Goal: Information Seeking & Learning: Compare options

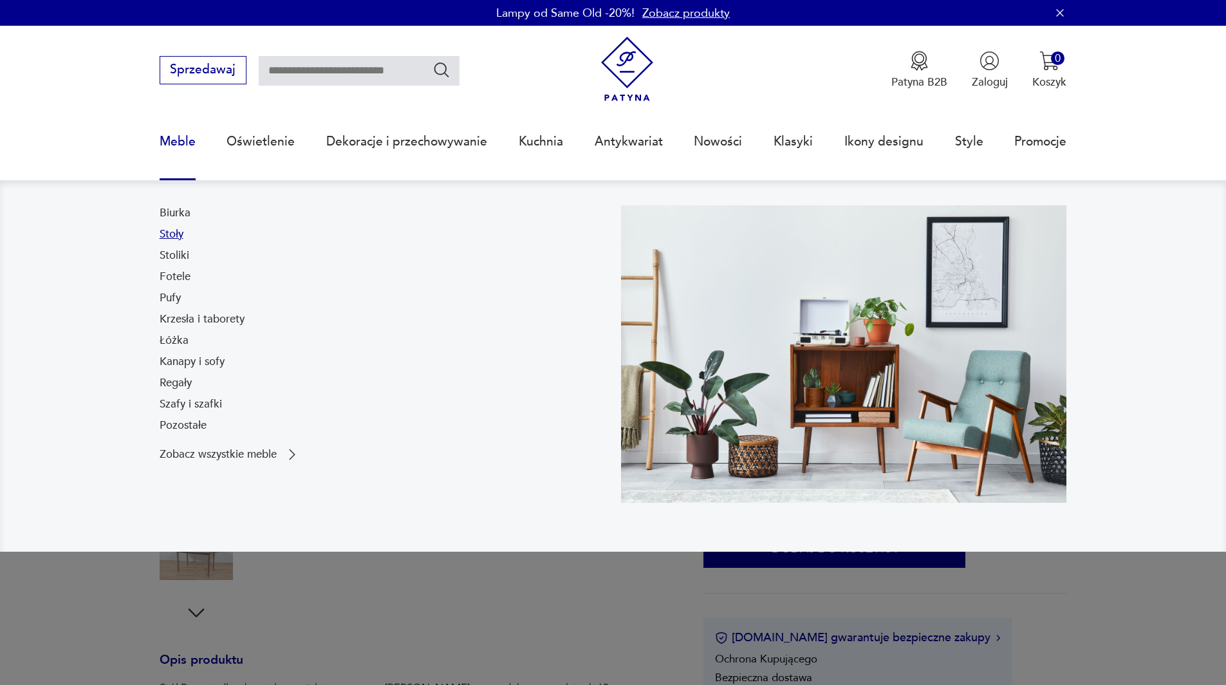
click at [176, 229] on link "Stoły" at bounding box center [172, 234] width 24 height 15
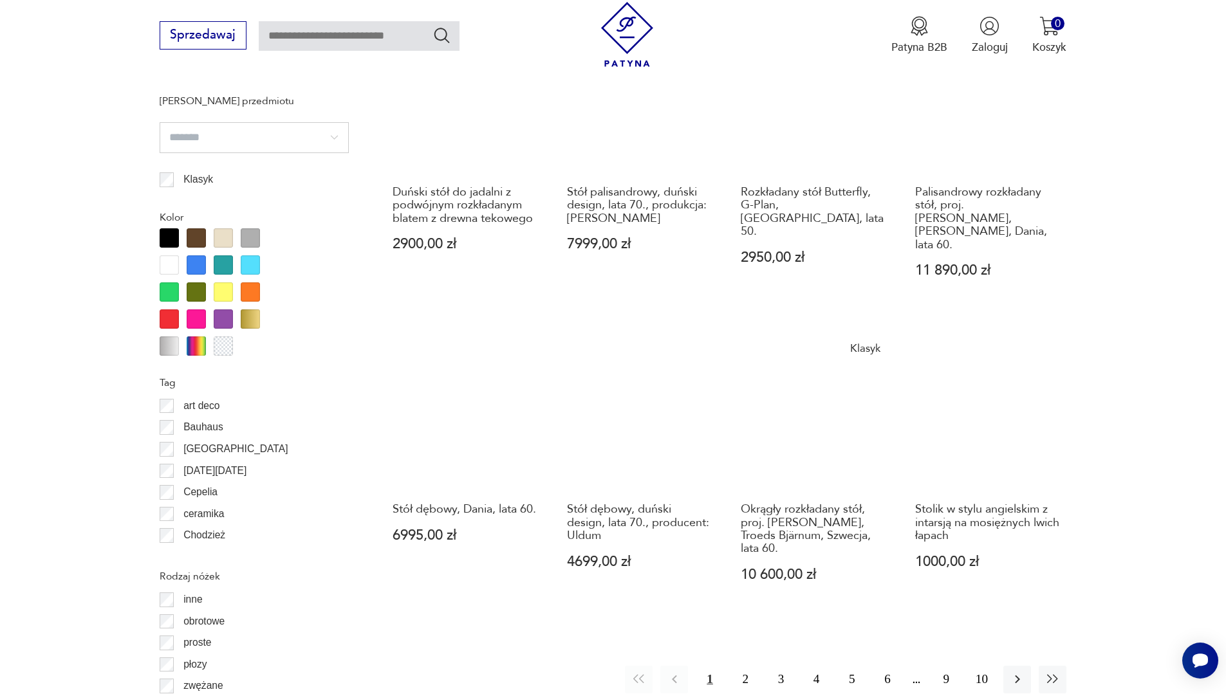
scroll to position [1304, 0]
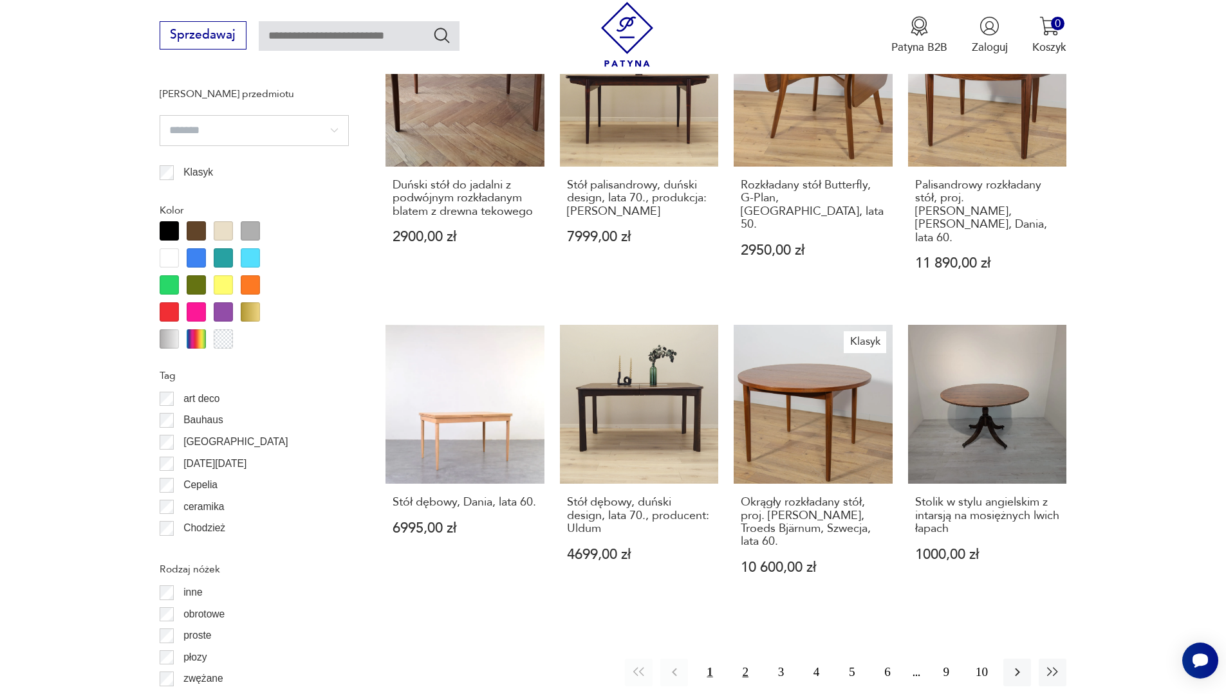
click at [744, 659] on button "2" at bounding box center [746, 673] width 28 height 28
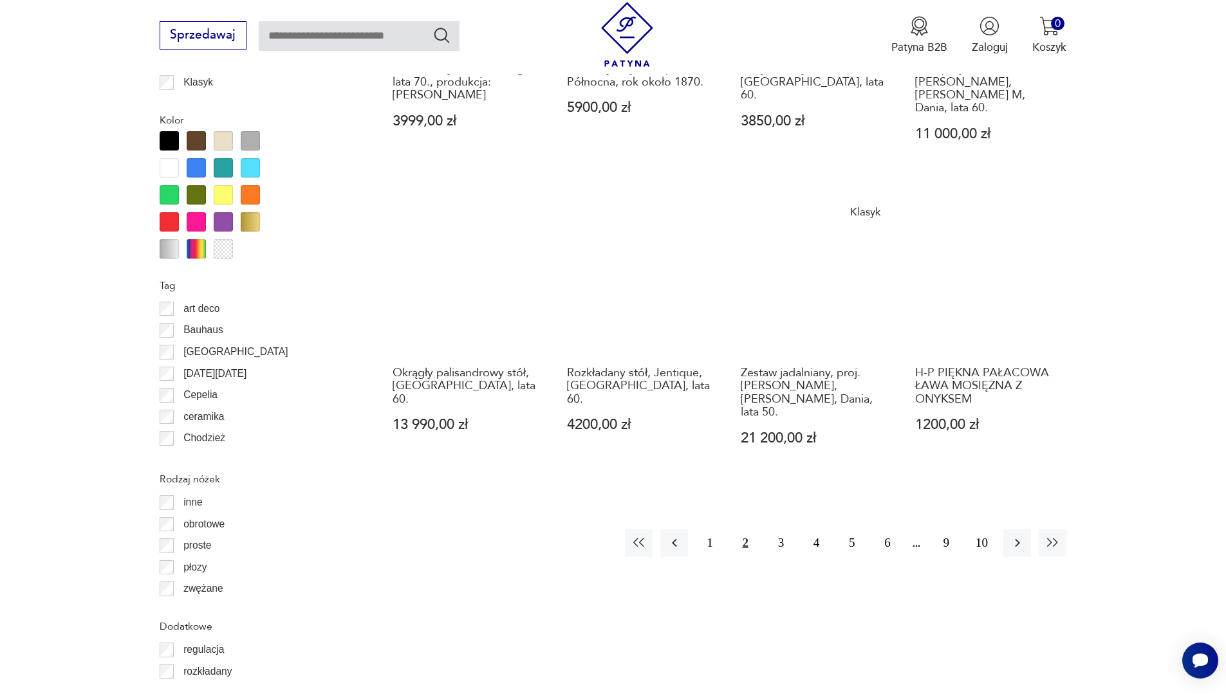
scroll to position [1466, 0]
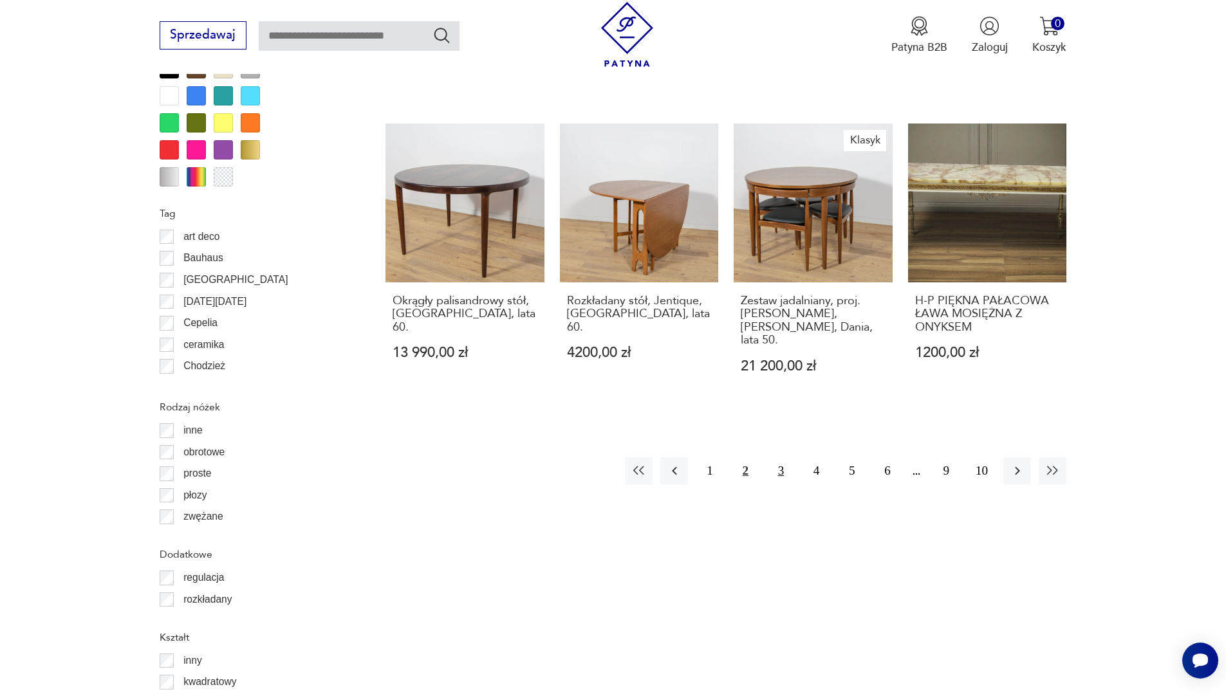
click at [780, 458] on button "3" at bounding box center [781, 472] width 28 height 28
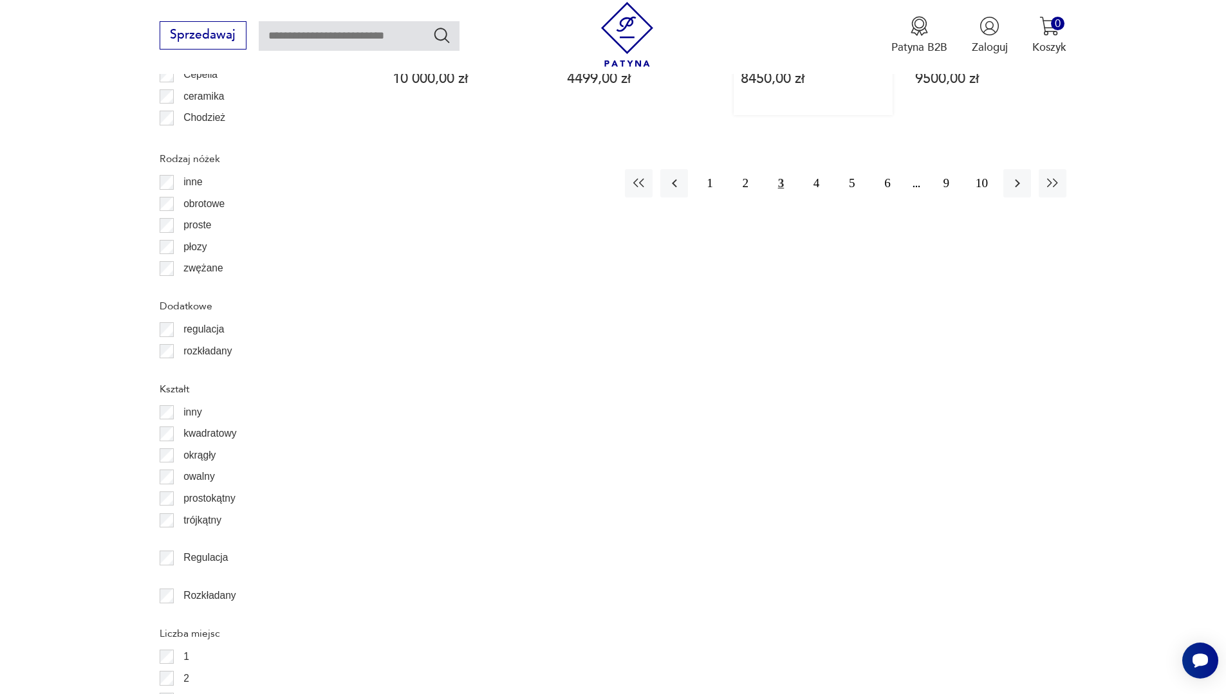
scroll to position [1402, 0]
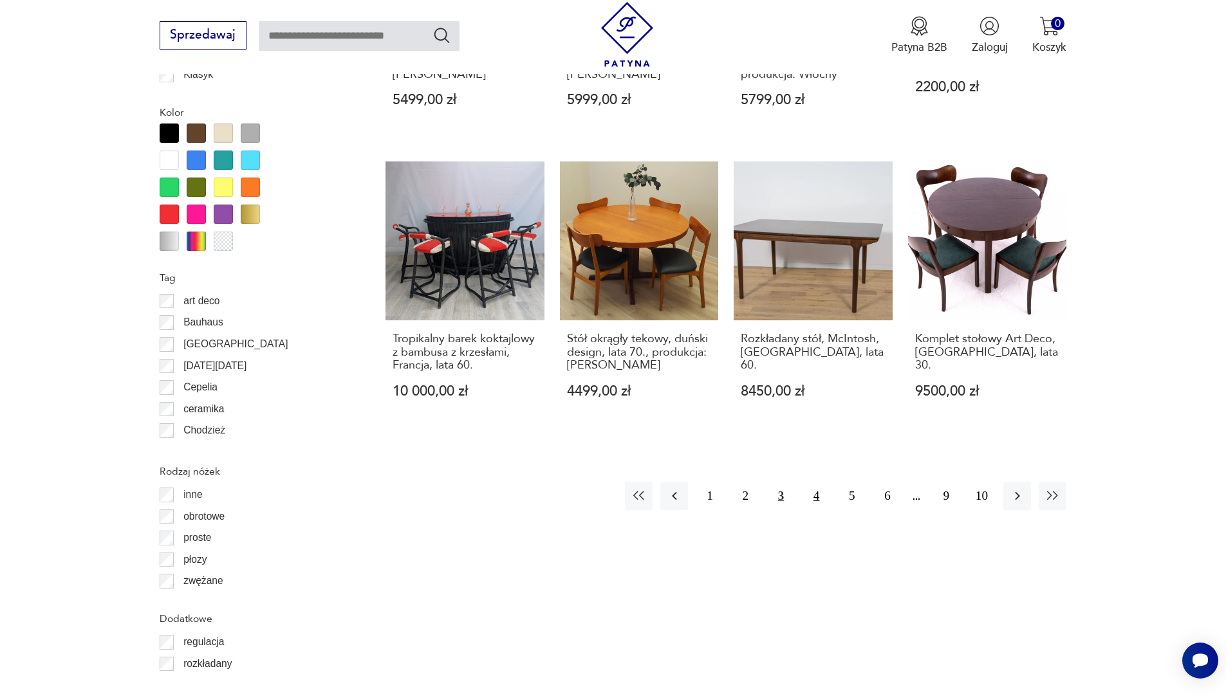
click at [811, 500] on button "4" at bounding box center [817, 496] width 28 height 28
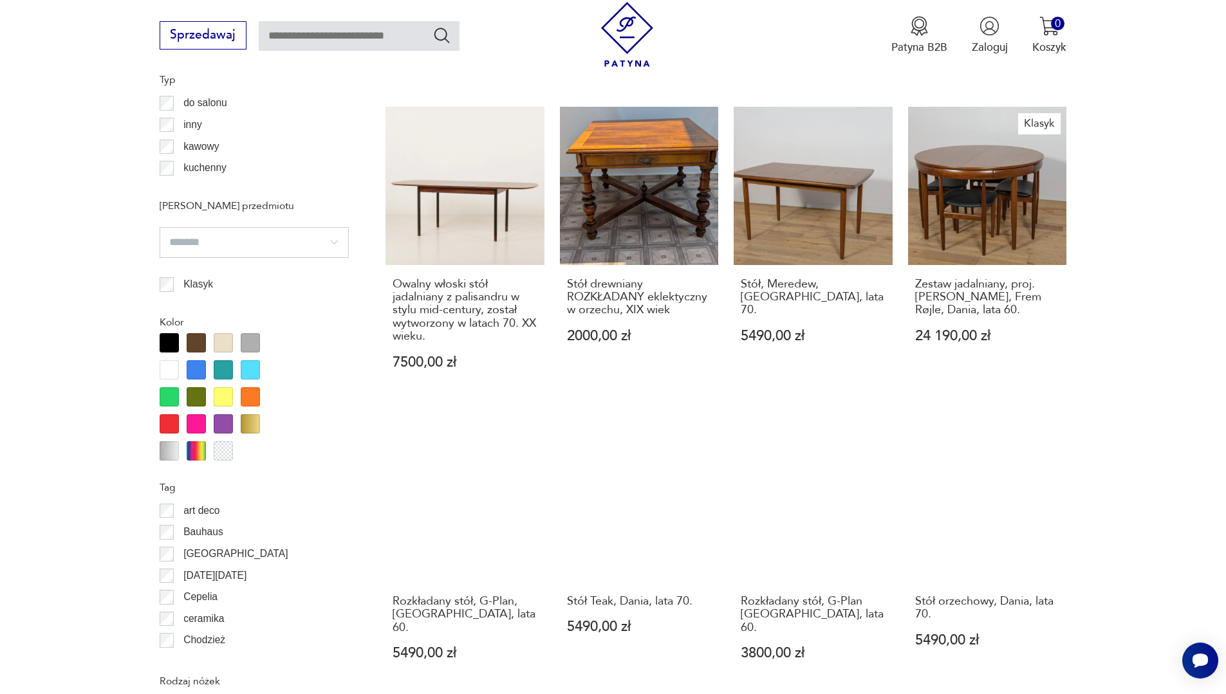
scroll to position [1367, 0]
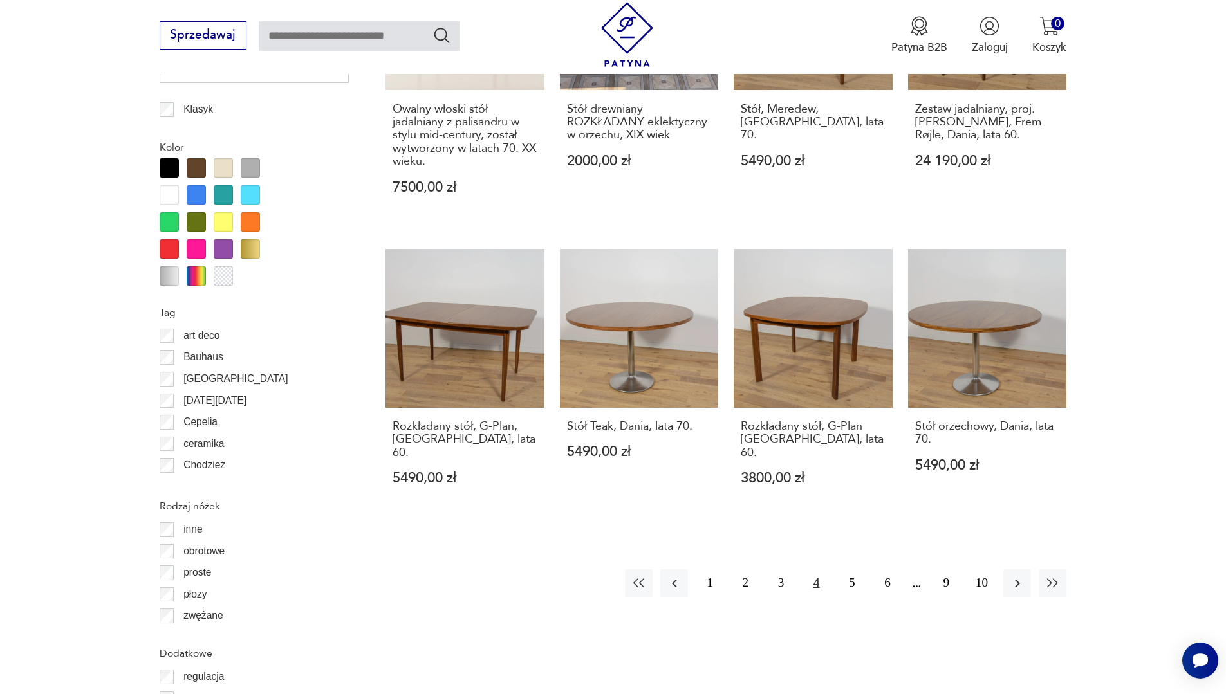
click at [803, 608] on div "Znaleziono 147 produktów Filtruj Sortuj według daty dodania Sortuj według daty …" at bounding box center [726, 312] width 681 height 2100
click at [856, 570] on button "5" at bounding box center [852, 584] width 28 height 28
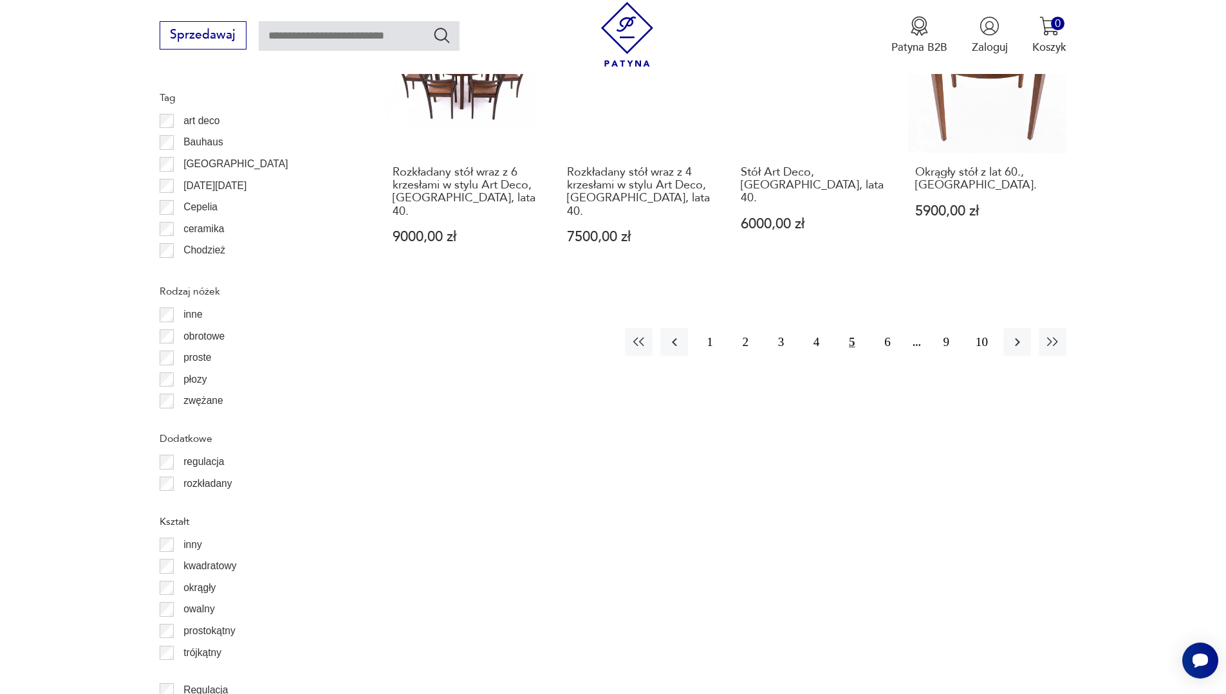
scroll to position [1592, 0]
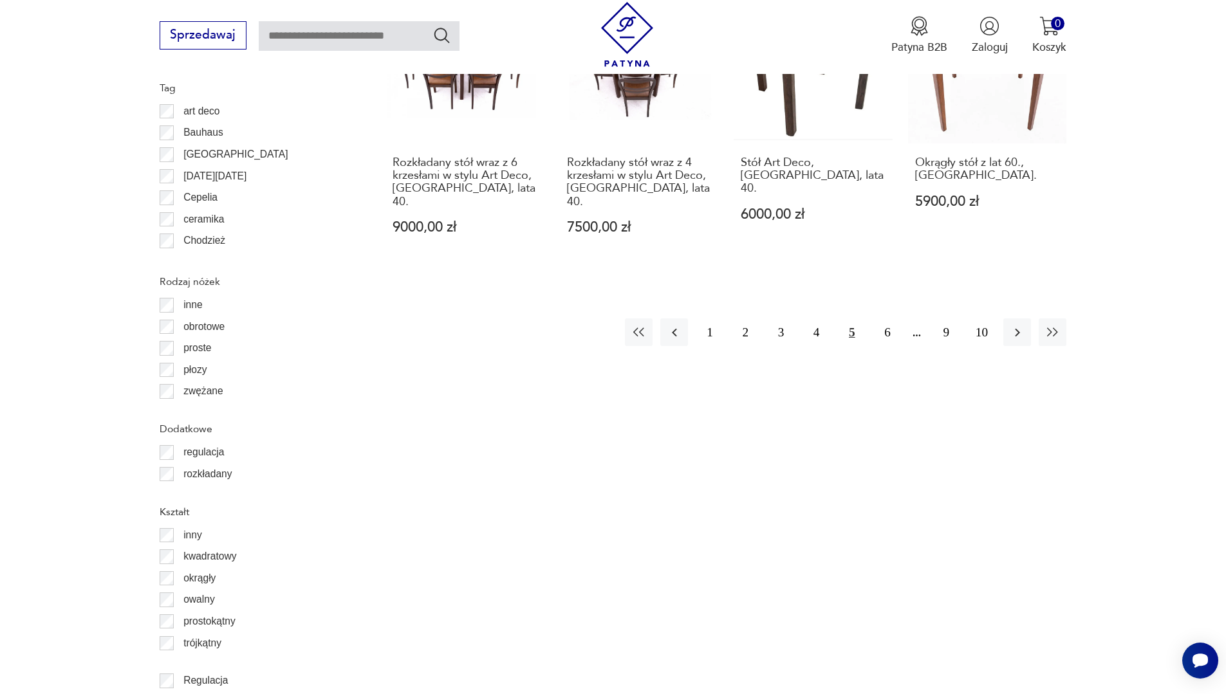
click at [892, 319] on button "6" at bounding box center [887, 333] width 28 height 28
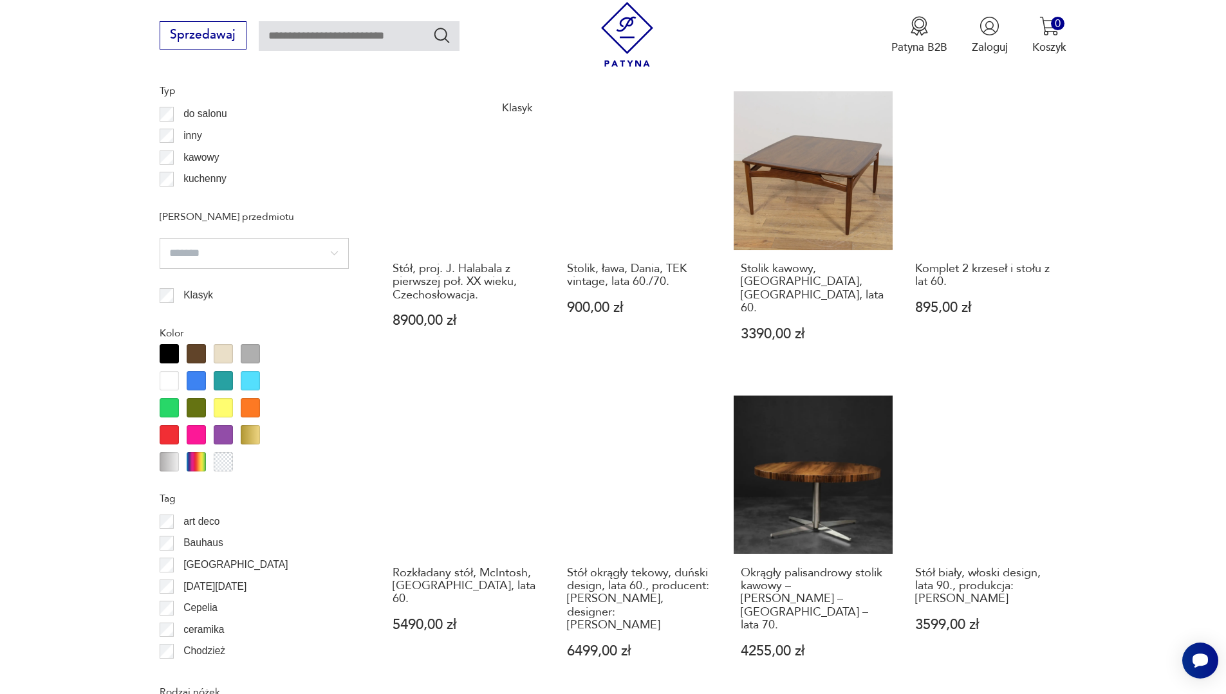
scroll to position [1273, 0]
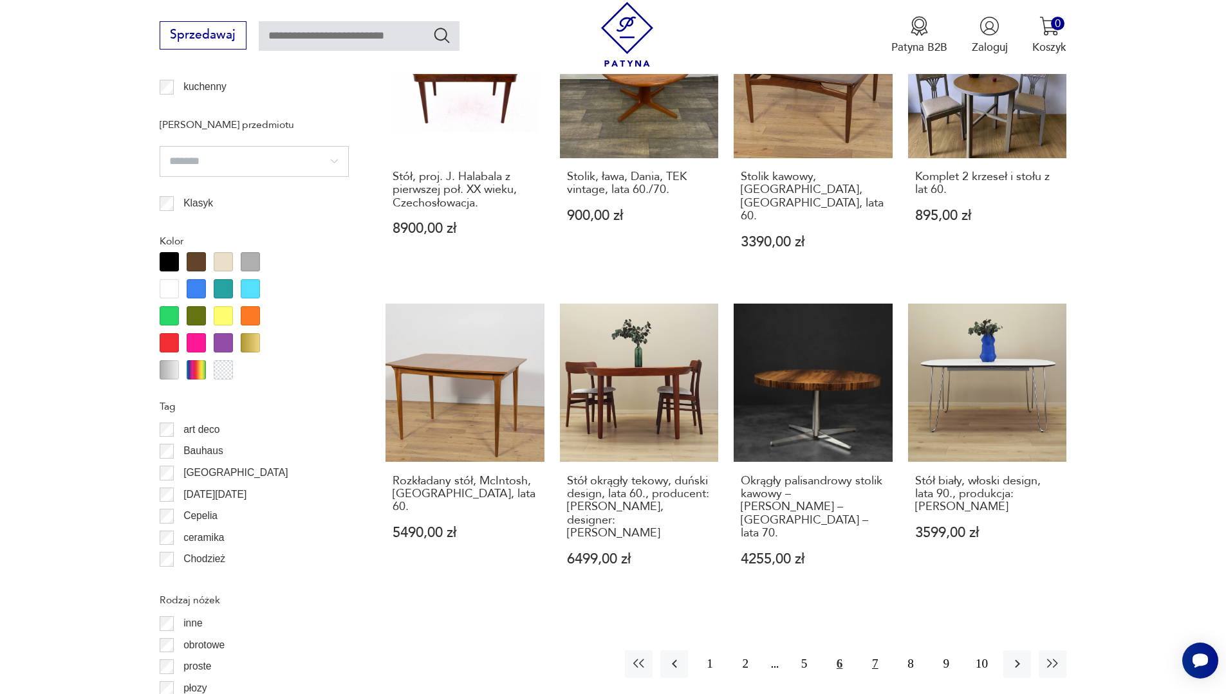
click at [877, 651] on button "7" at bounding box center [875, 665] width 28 height 28
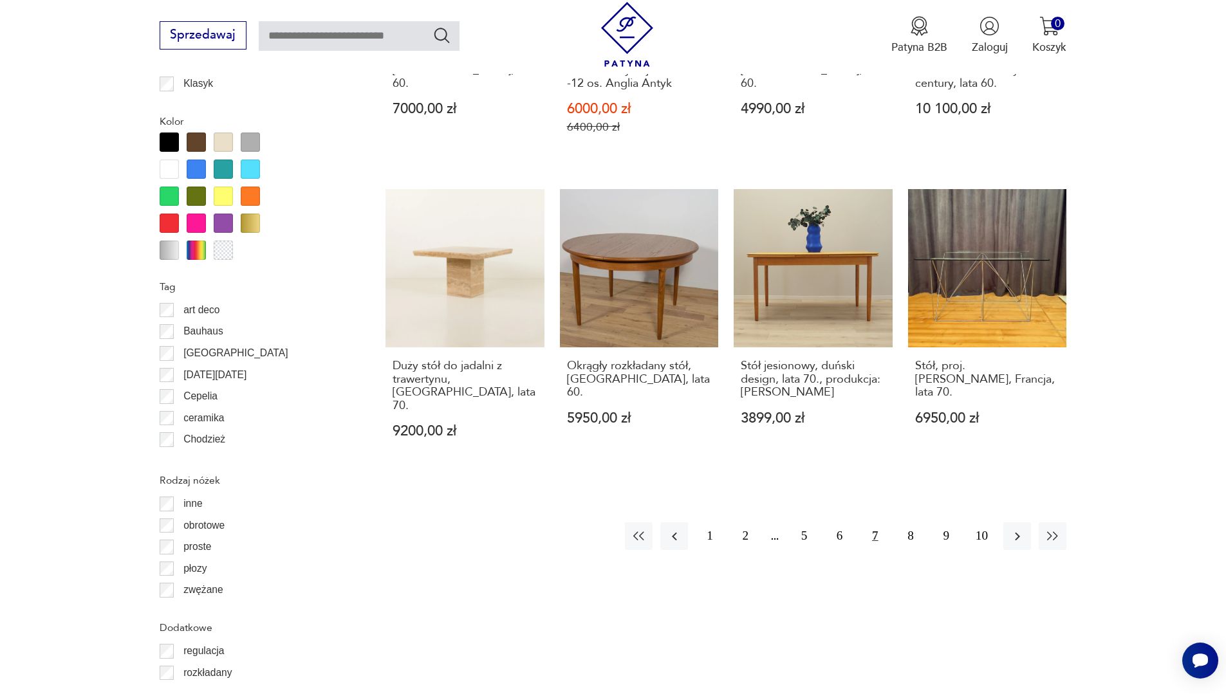
scroll to position [1405, 0]
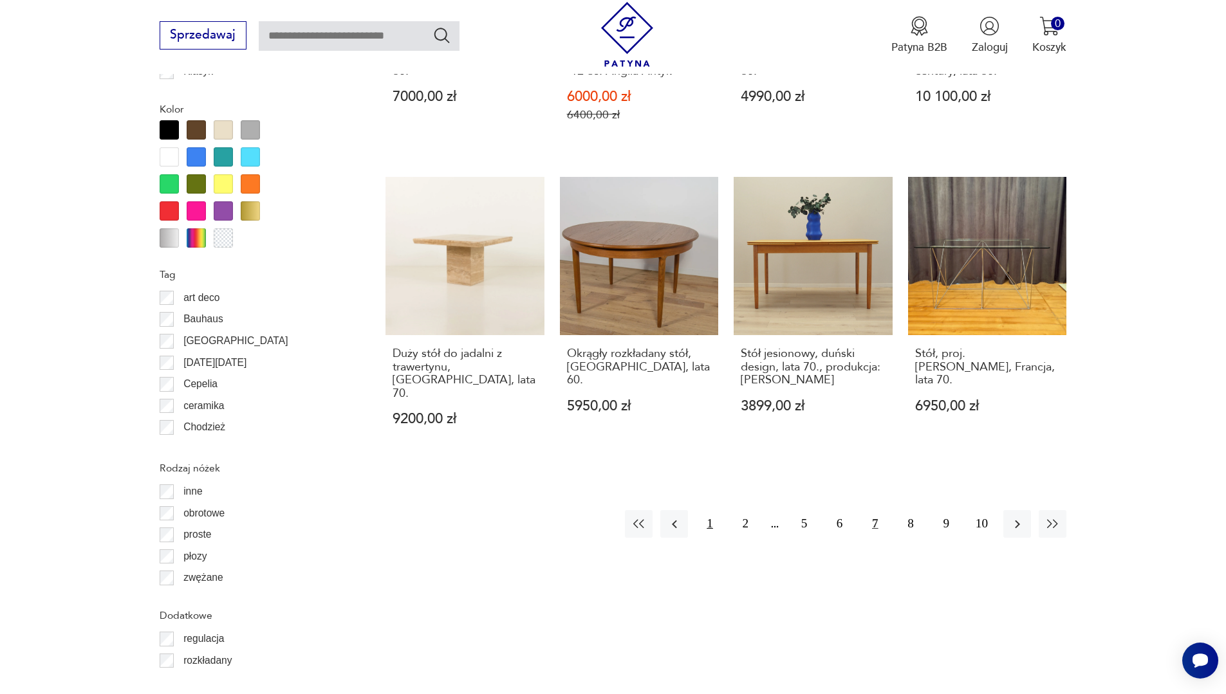
click at [710, 519] on button "1" at bounding box center [710, 524] width 28 height 28
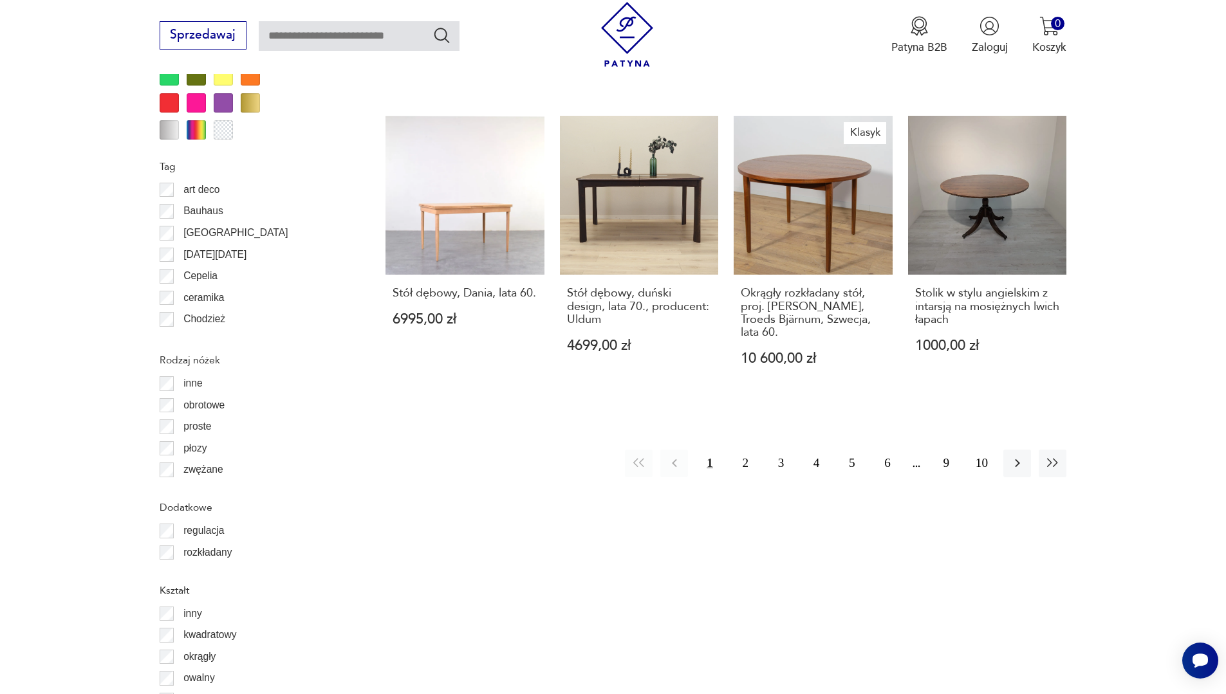
scroll to position [1523, 0]
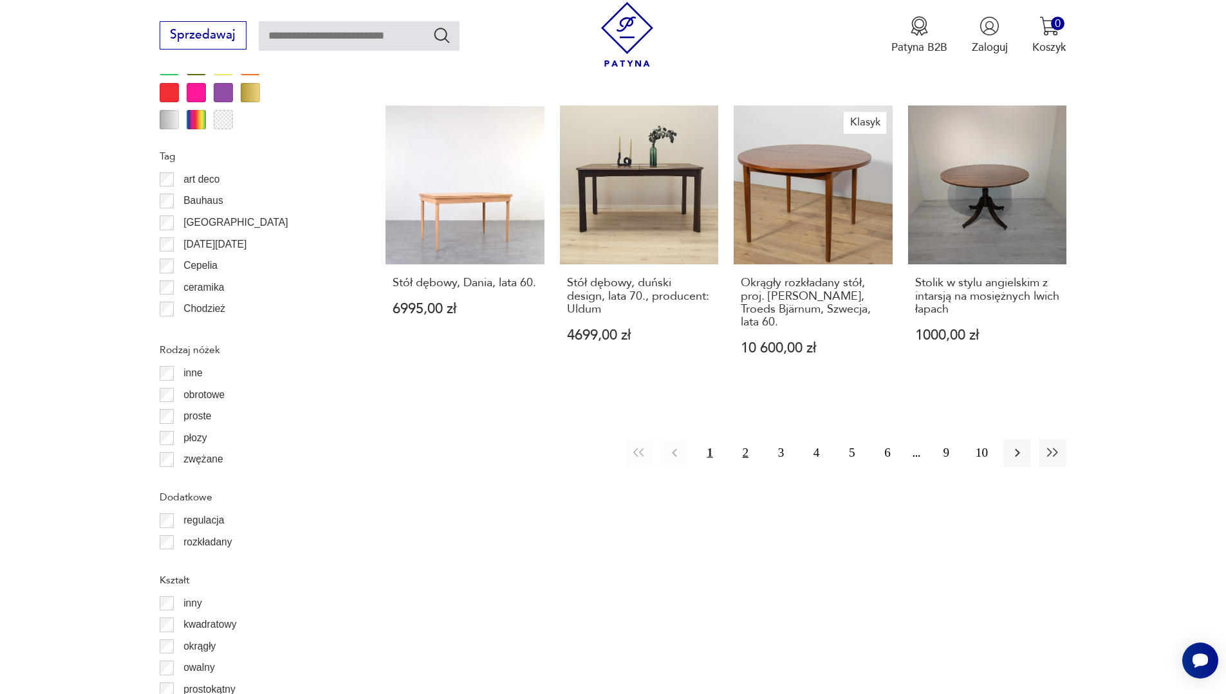
click at [749, 440] on button "2" at bounding box center [746, 454] width 28 height 28
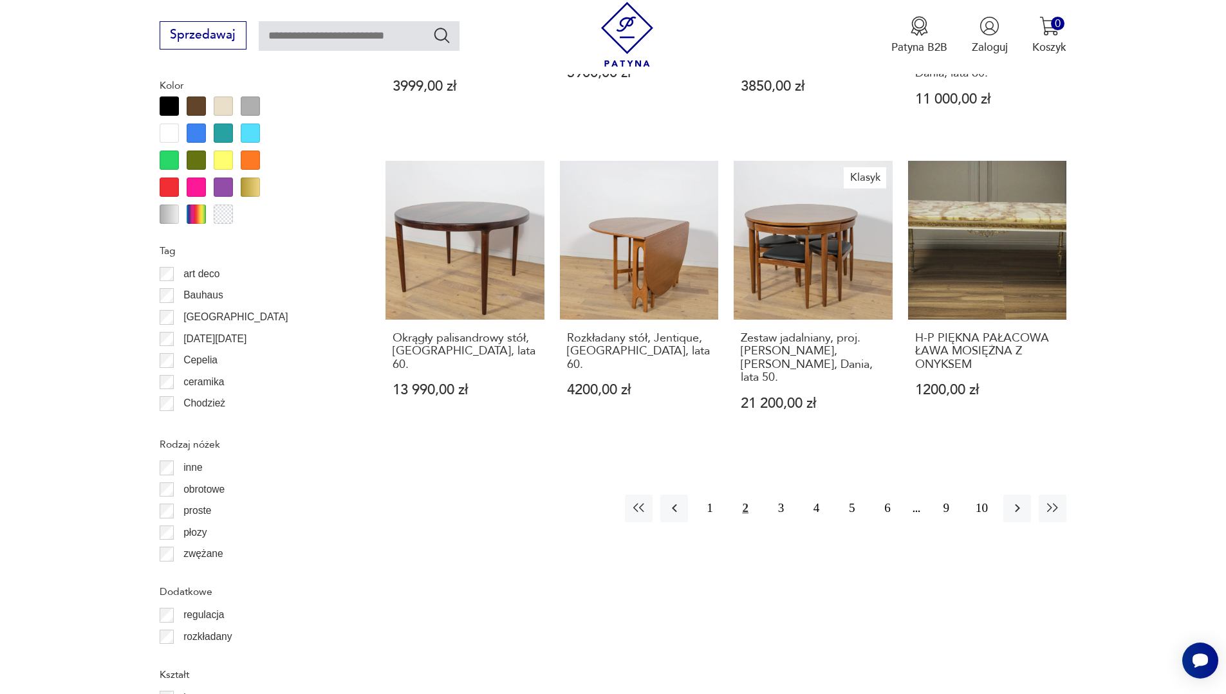
scroll to position [1442, 0]
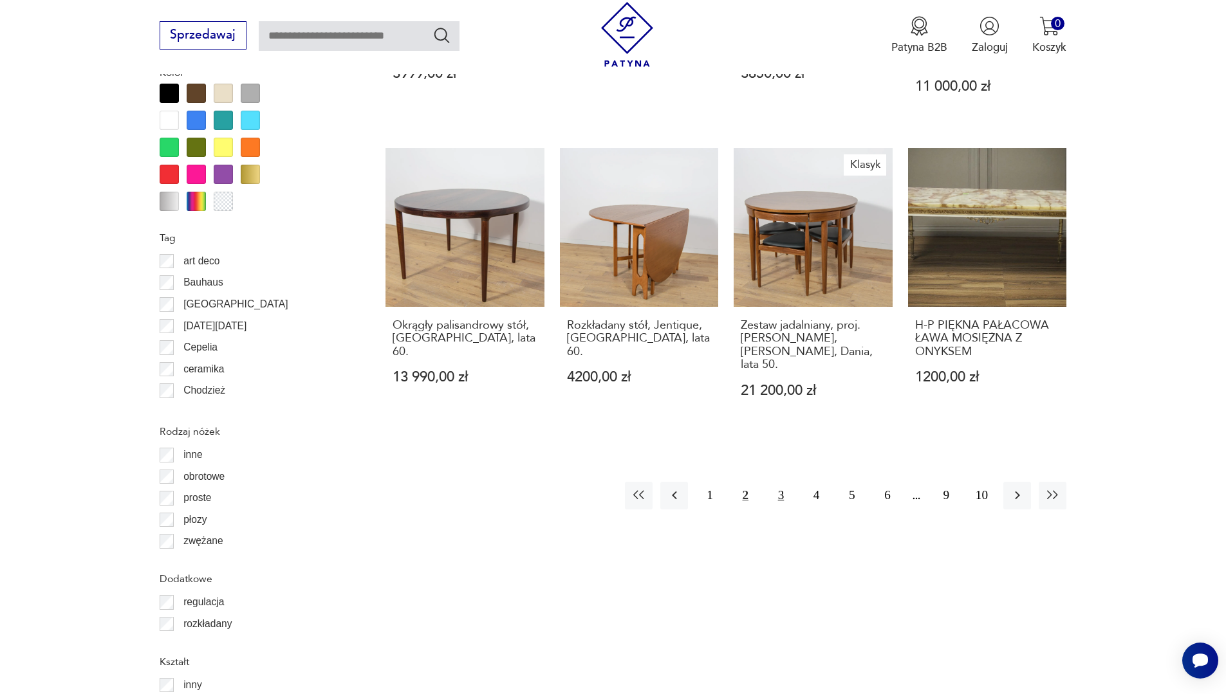
click at [781, 482] on button "3" at bounding box center [781, 496] width 28 height 28
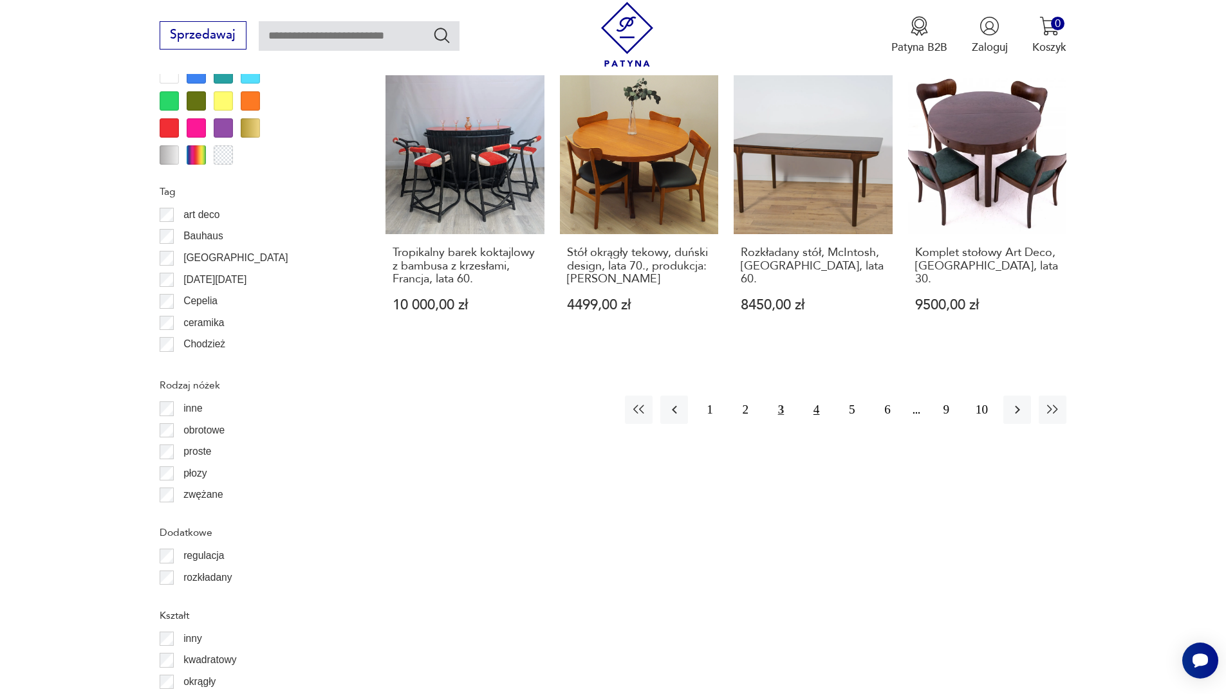
click at [813, 416] on button "4" at bounding box center [817, 410] width 28 height 28
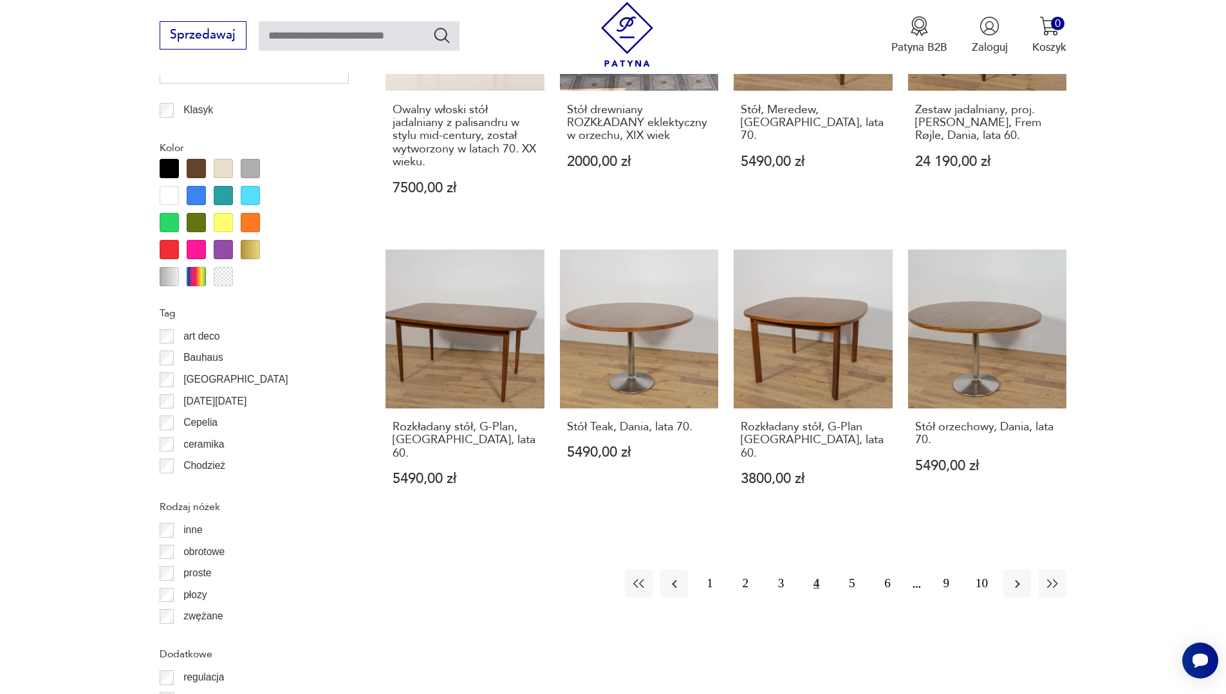
scroll to position [1382, 0]
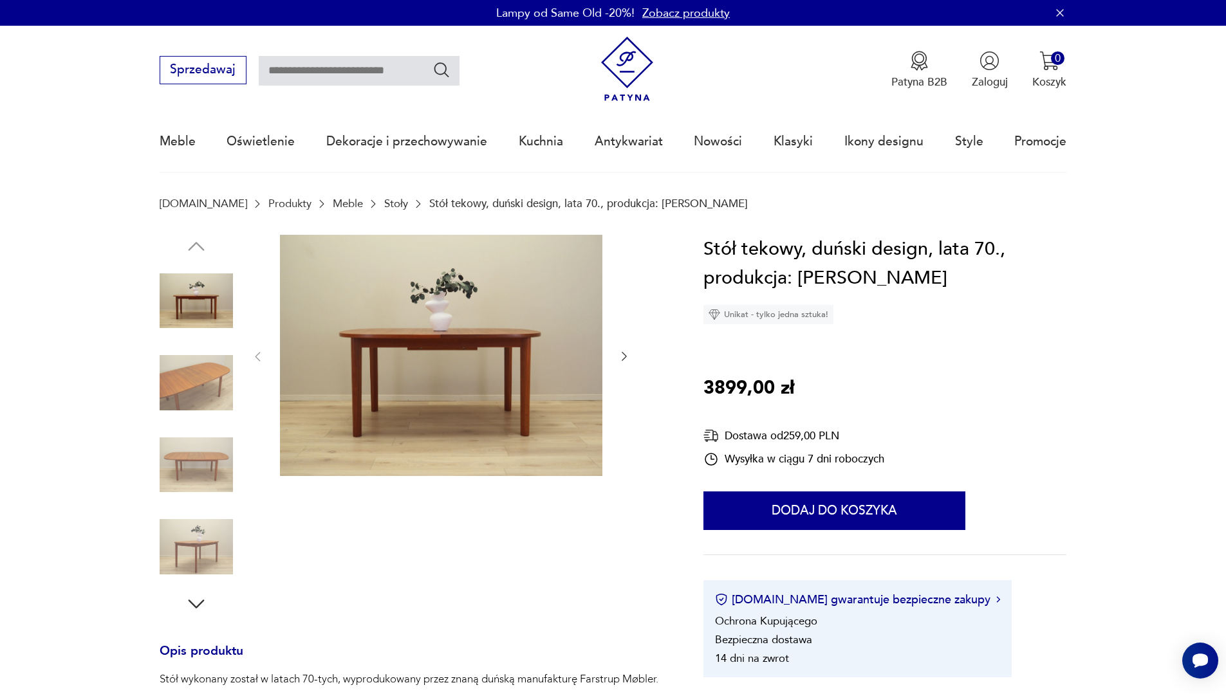
click at [170, 377] on img at bounding box center [196, 382] width 73 height 73
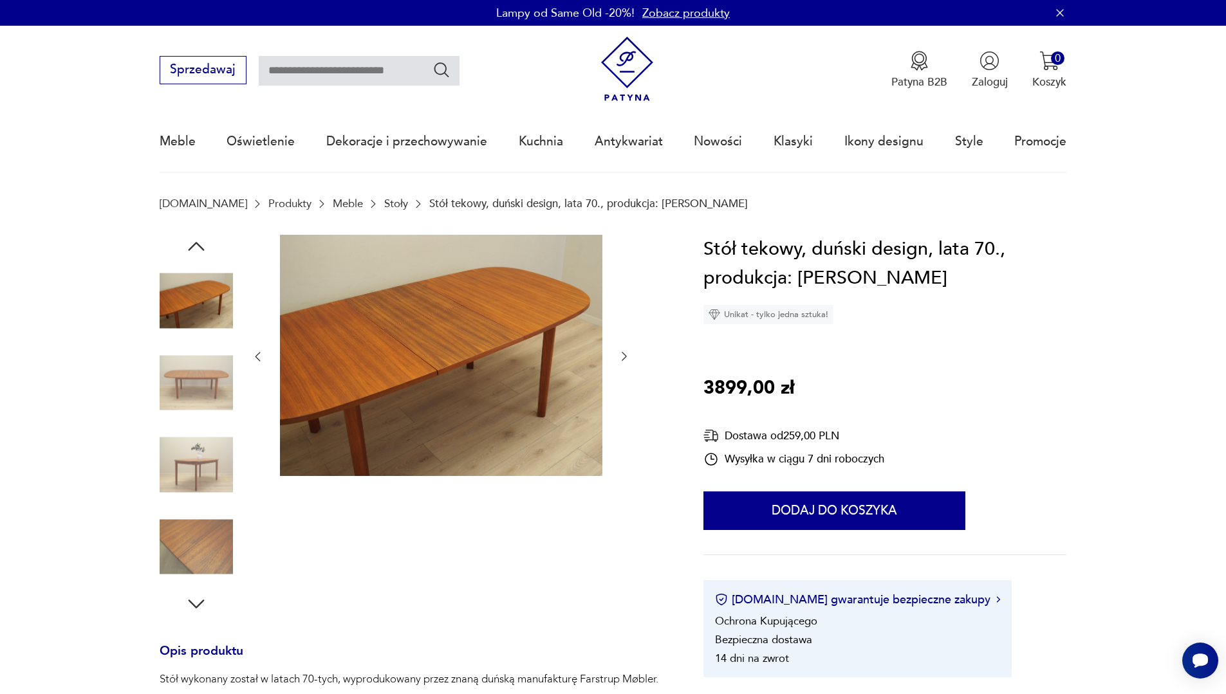
click at [207, 437] on img at bounding box center [196, 465] width 73 height 73
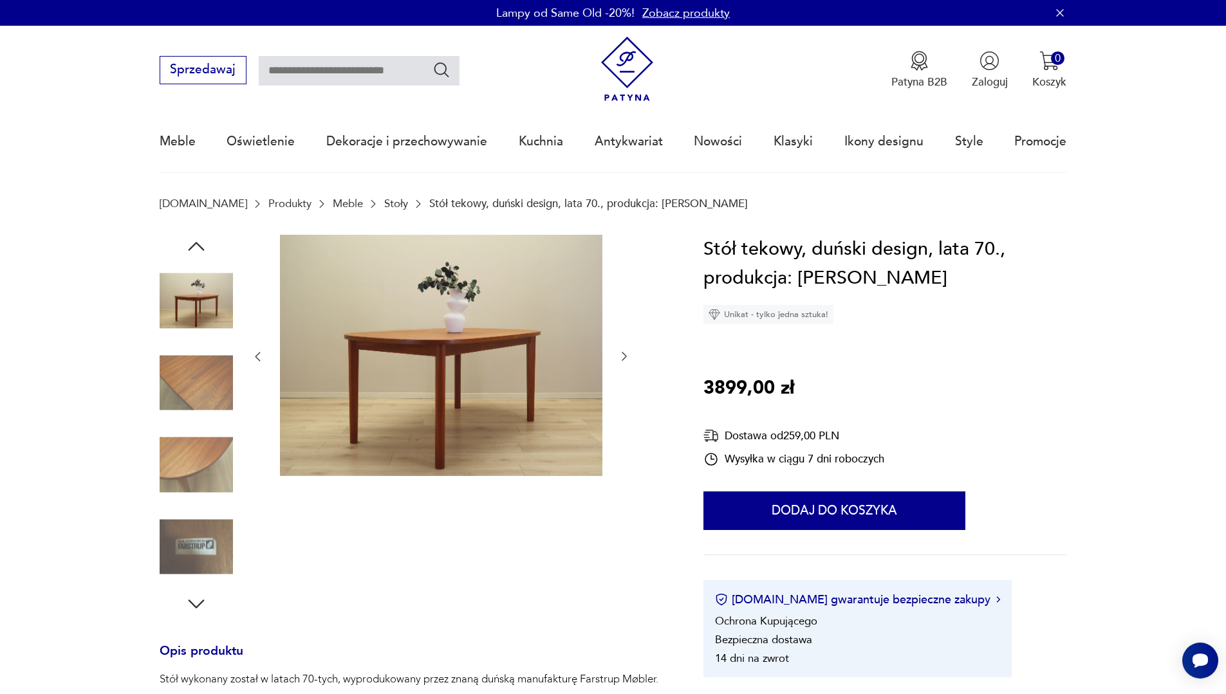
click at [201, 409] on img at bounding box center [196, 382] width 73 height 73
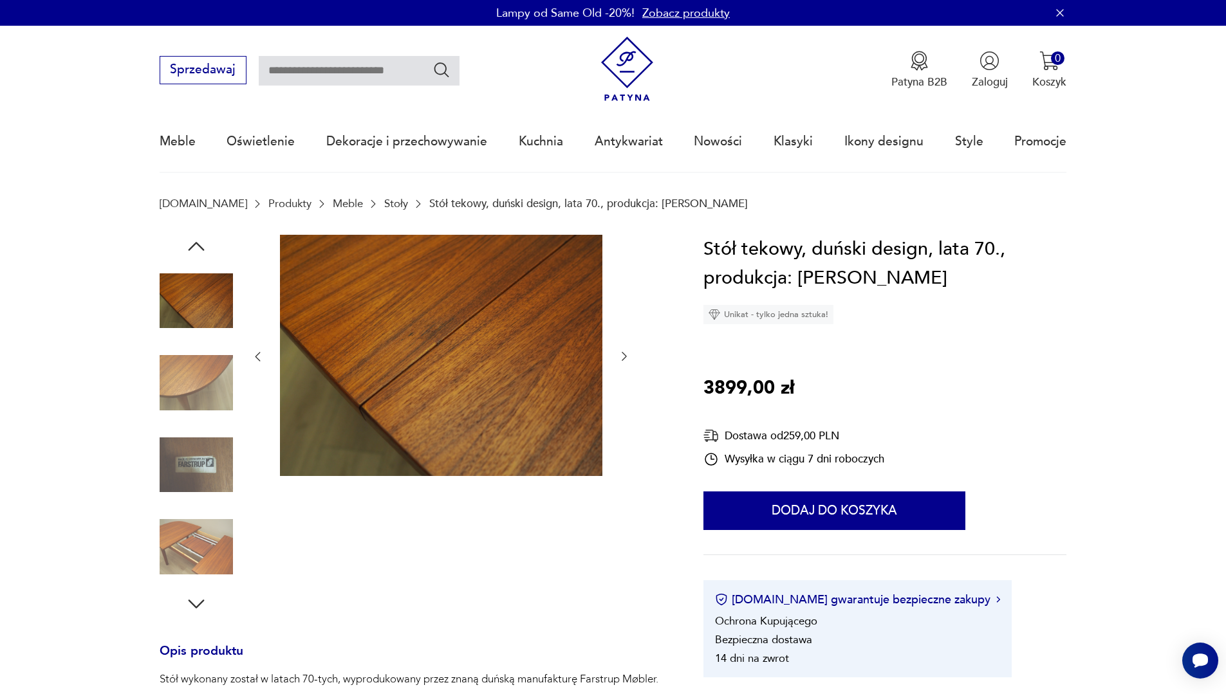
click at [203, 394] on img at bounding box center [196, 382] width 73 height 73
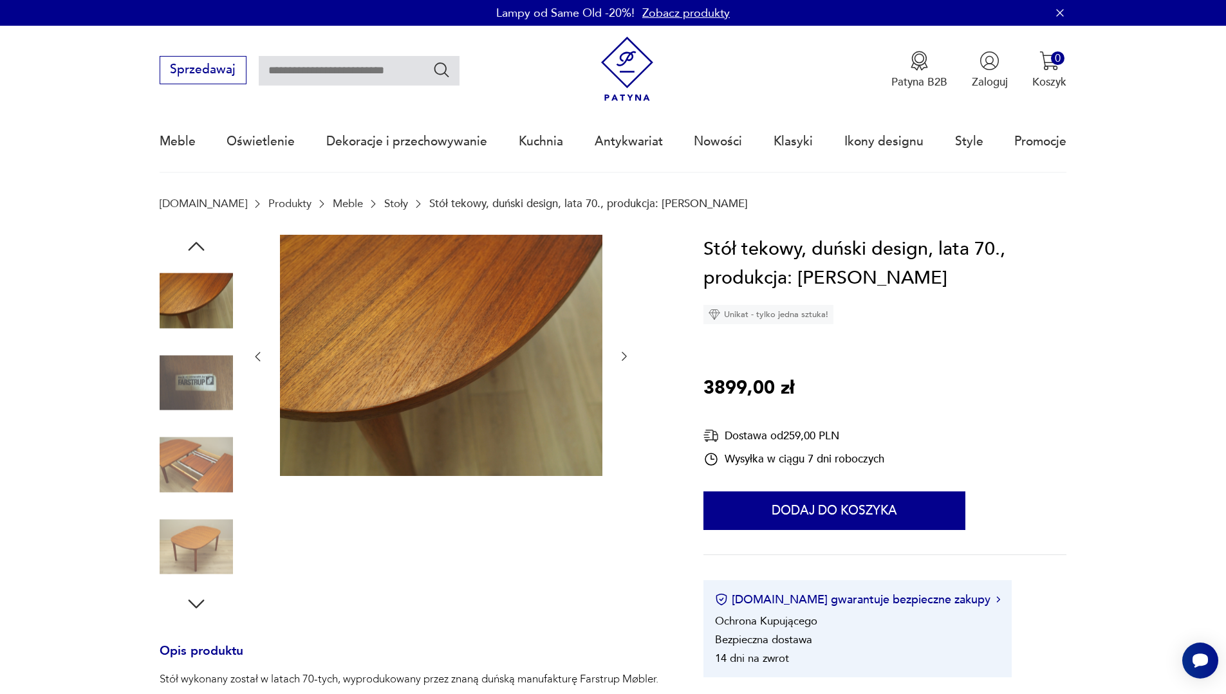
click at [205, 402] on img at bounding box center [196, 382] width 73 height 73
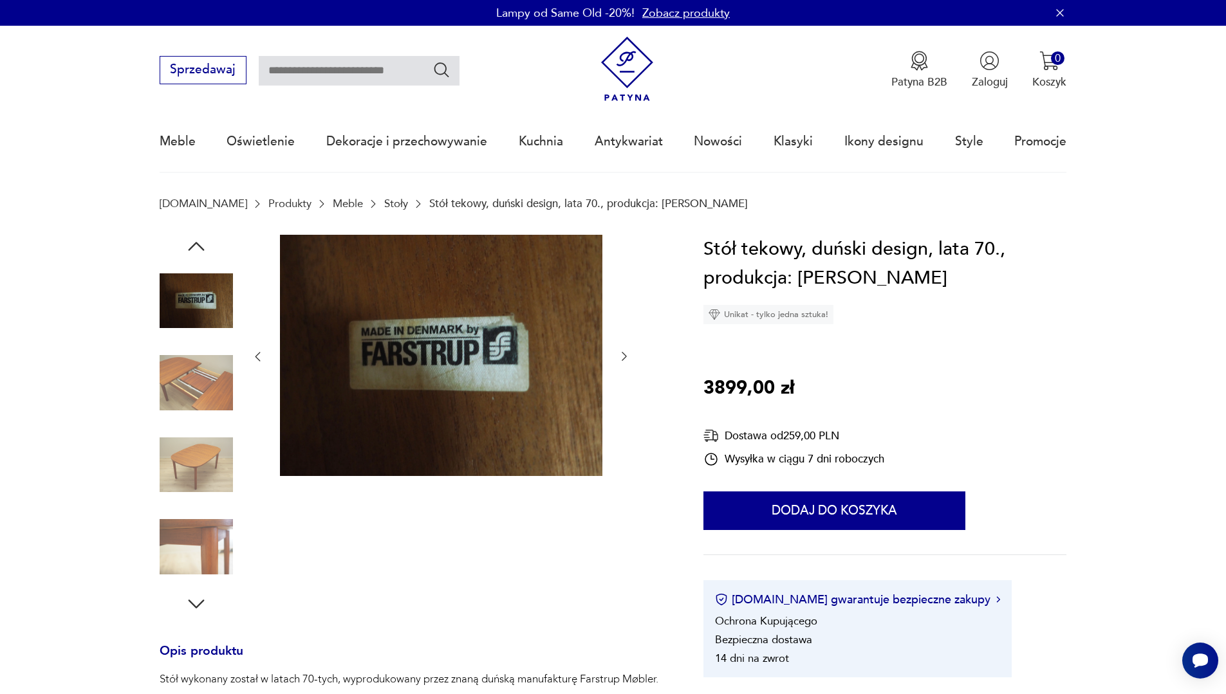
click at [206, 405] on img at bounding box center [196, 382] width 73 height 73
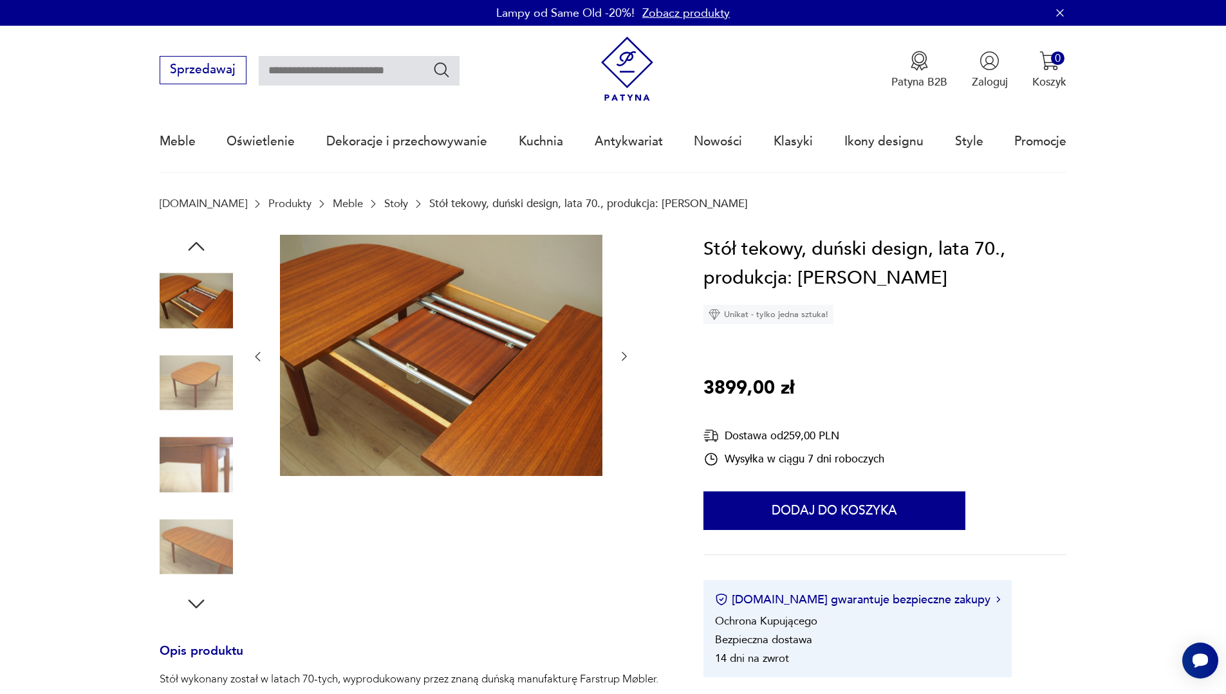
click at [206, 405] on img at bounding box center [196, 382] width 73 height 73
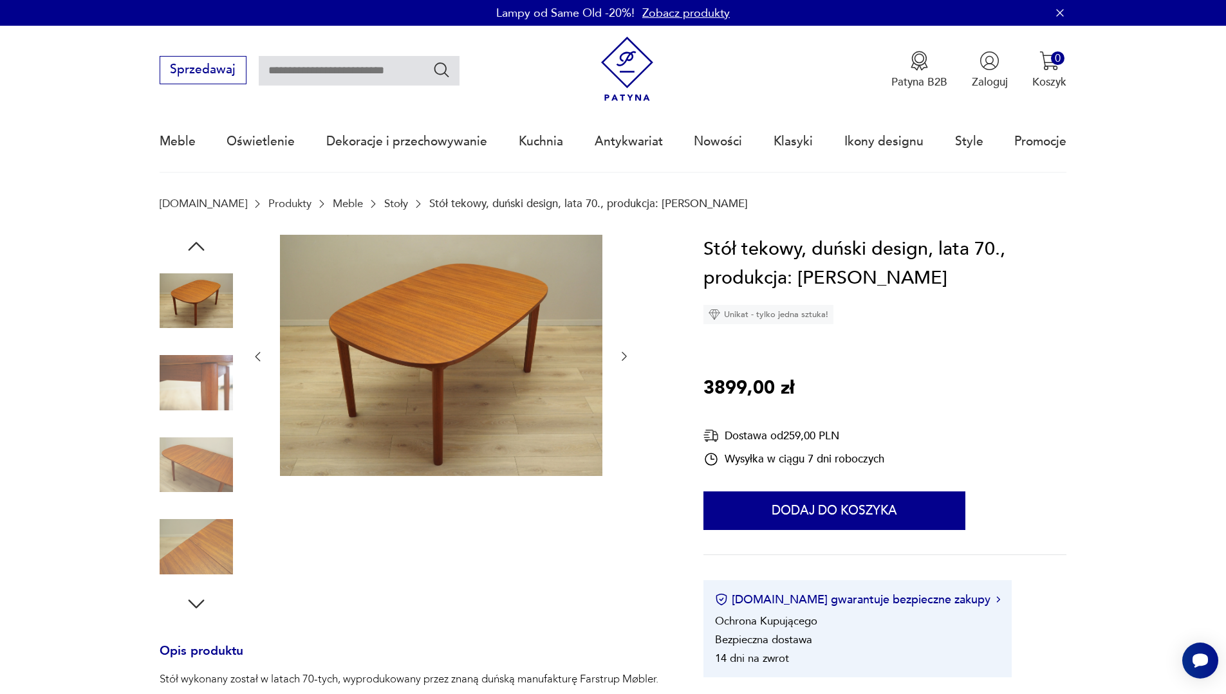
click at [208, 518] on img at bounding box center [196, 546] width 73 height 73
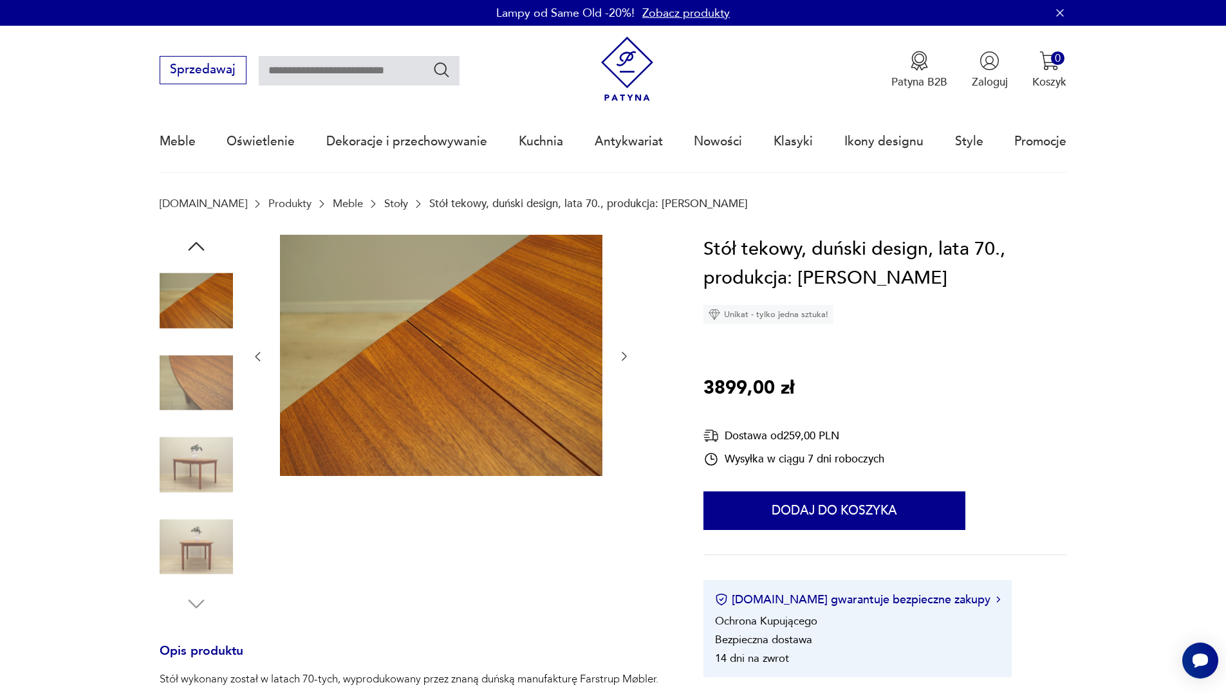
click at [207, 517] on img at bounding box center [196, 546] width 73 height 73
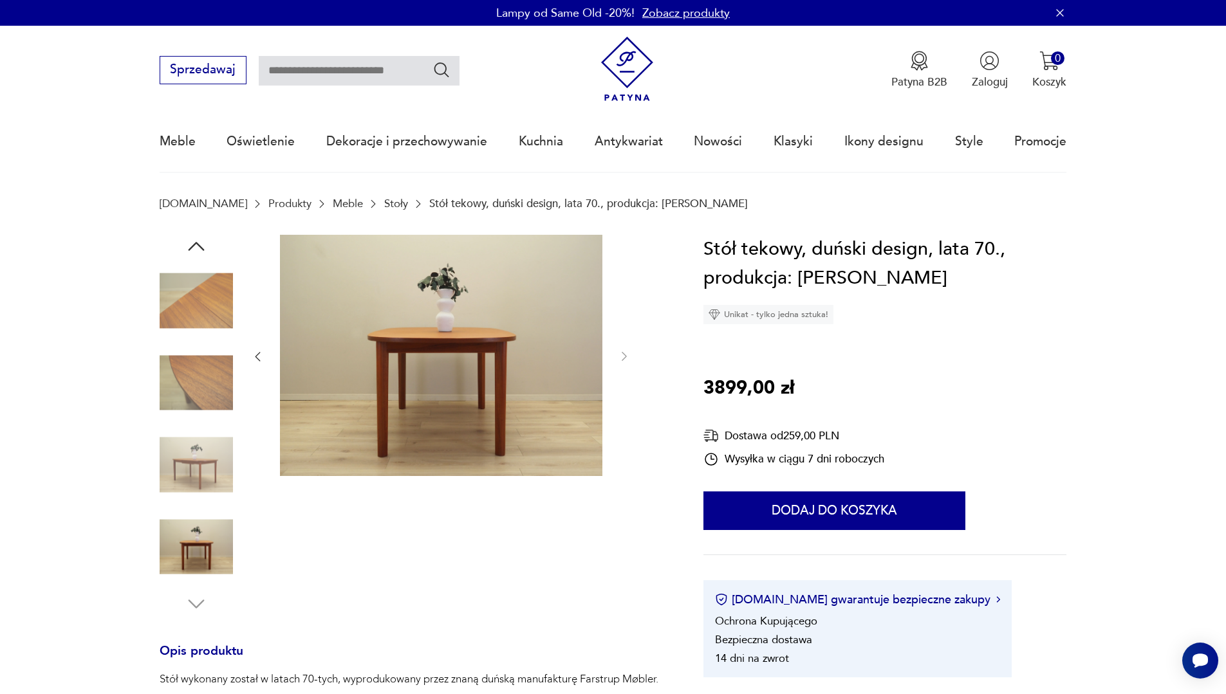
click at [198, 469] on img at bounding box center [196, 465] width 73 height 73
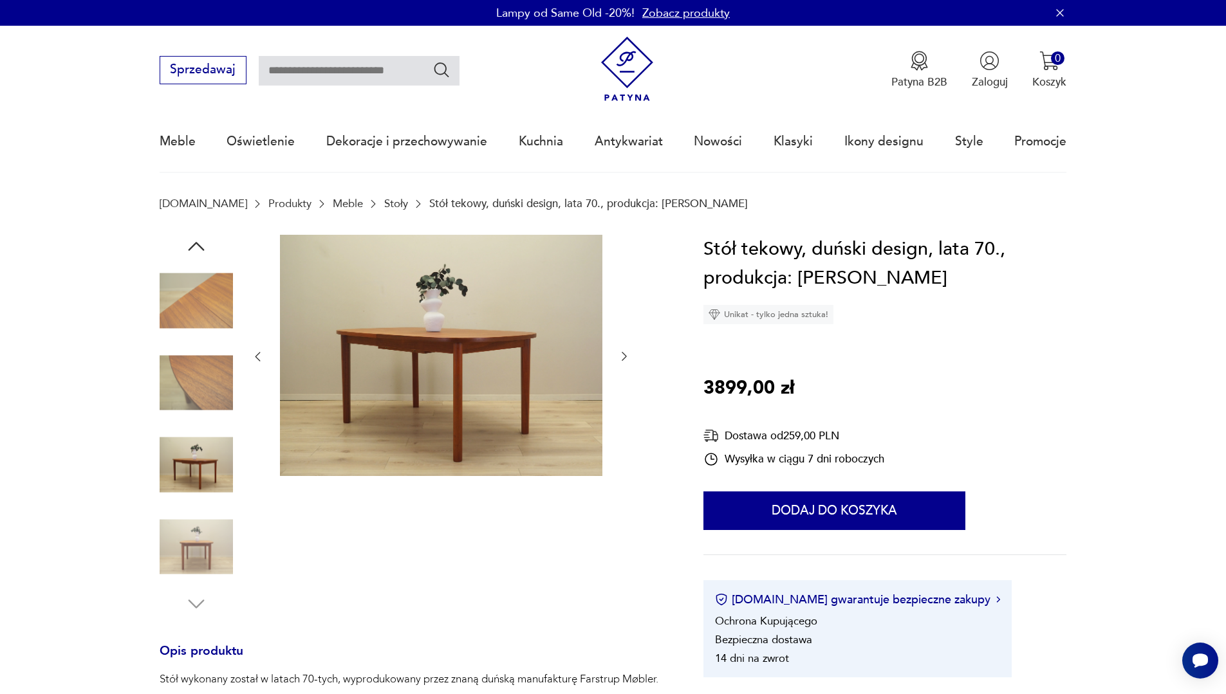
click at [207, 304] on img at bounding box center [196, 301] width 73 height 73
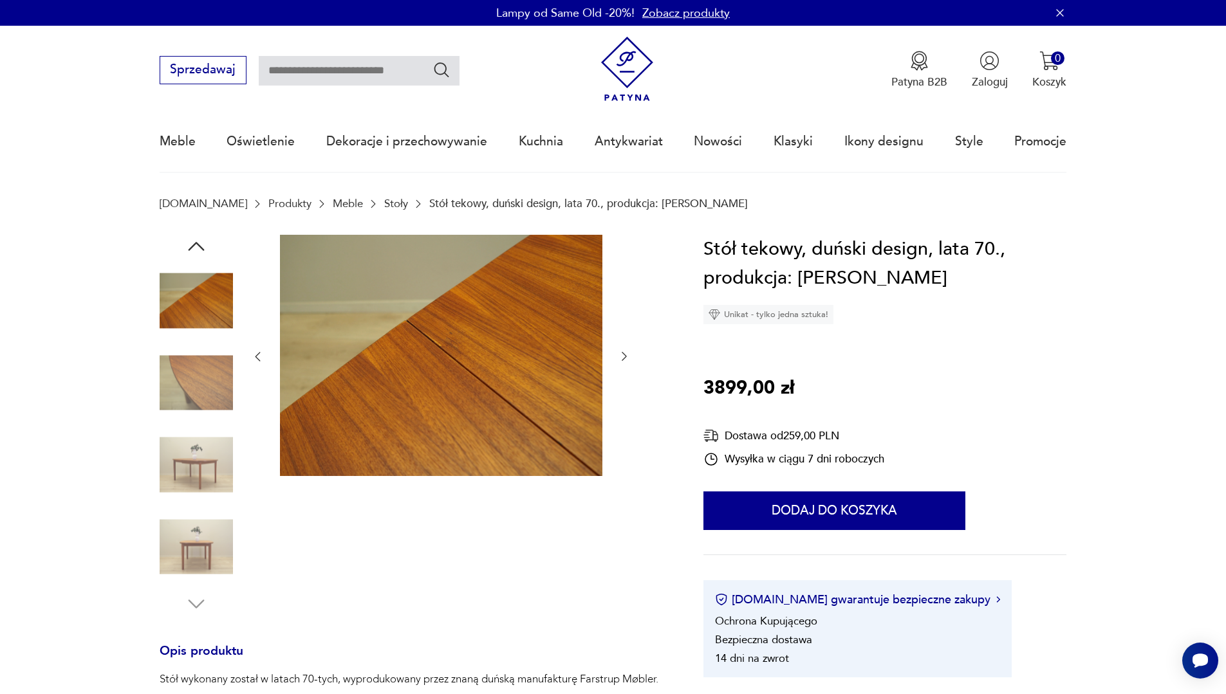
click at [201, 247] on icon "button" at bounding box center [196, 246] width 23 height 23
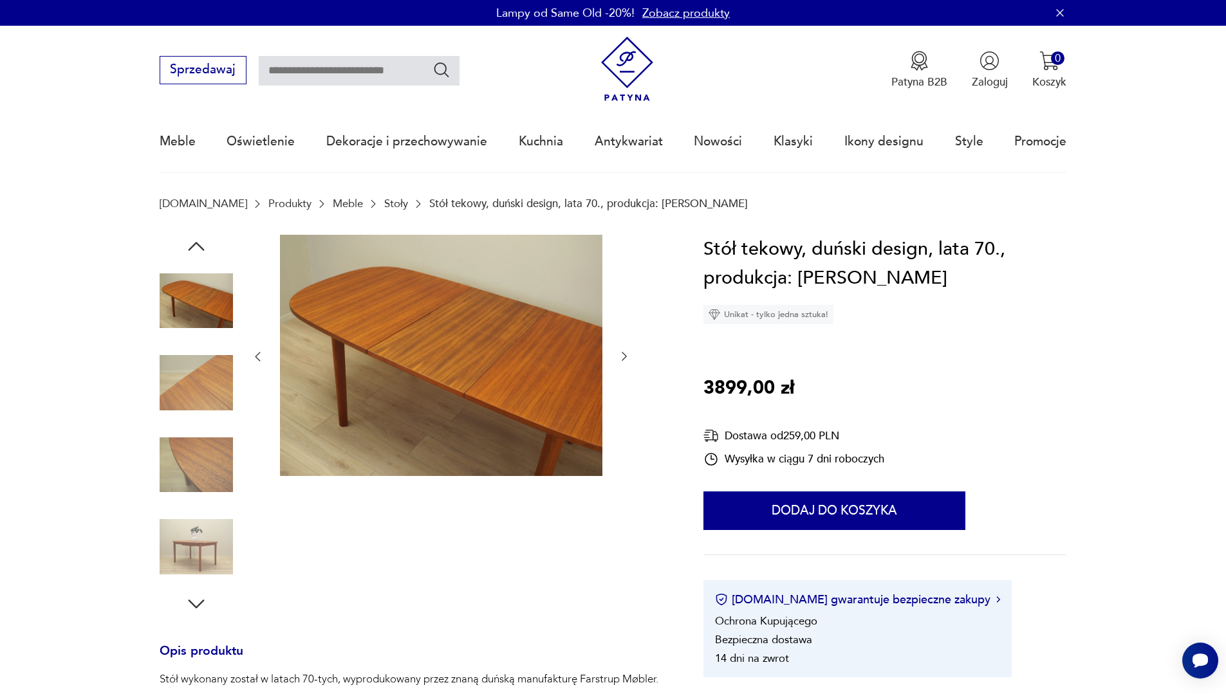
click at [201, 247] on icon "button" at bounding box center [196, 246] width 23 height 23
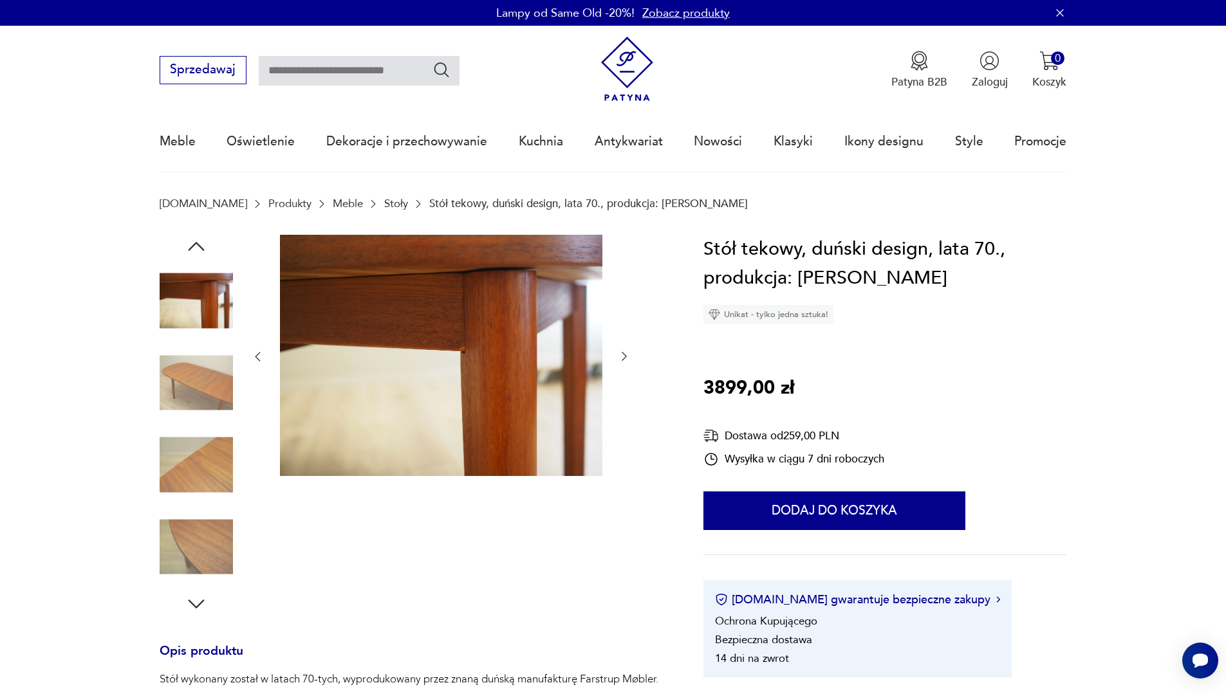
click at [201, 247] on icon "button" at bounding box center [196, 246] width 23 height 23
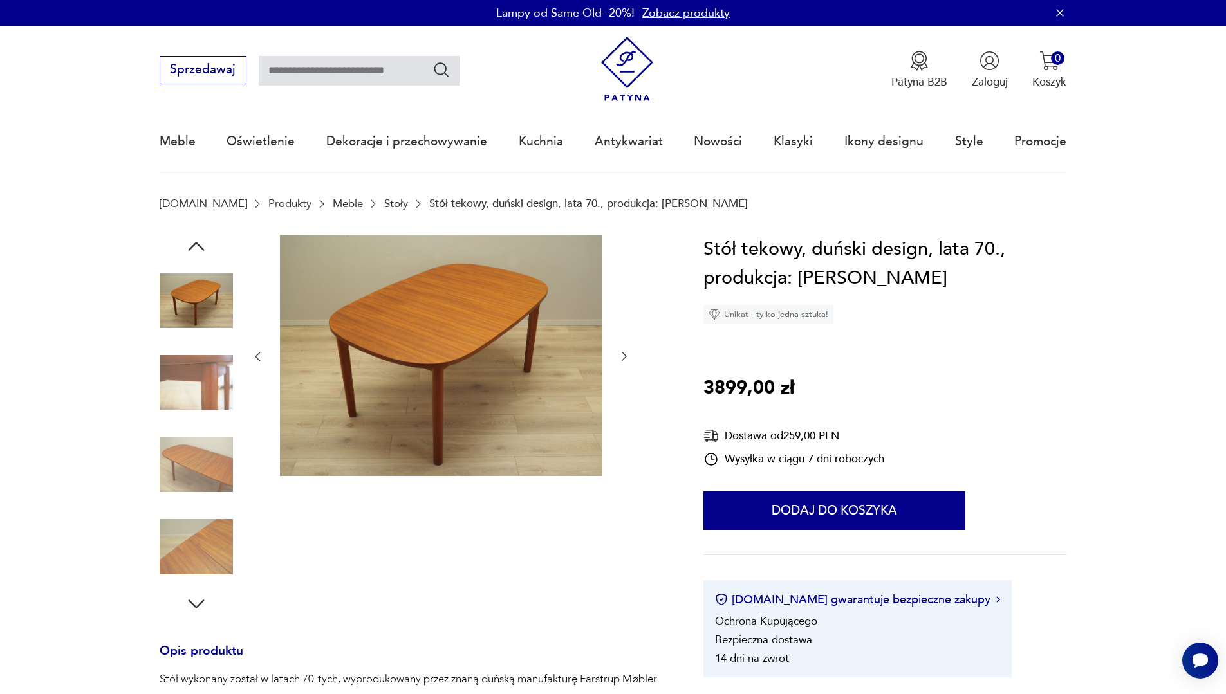
click at [201, 247] on icon "button" at bounding box center [196, 246] width 23 height 23
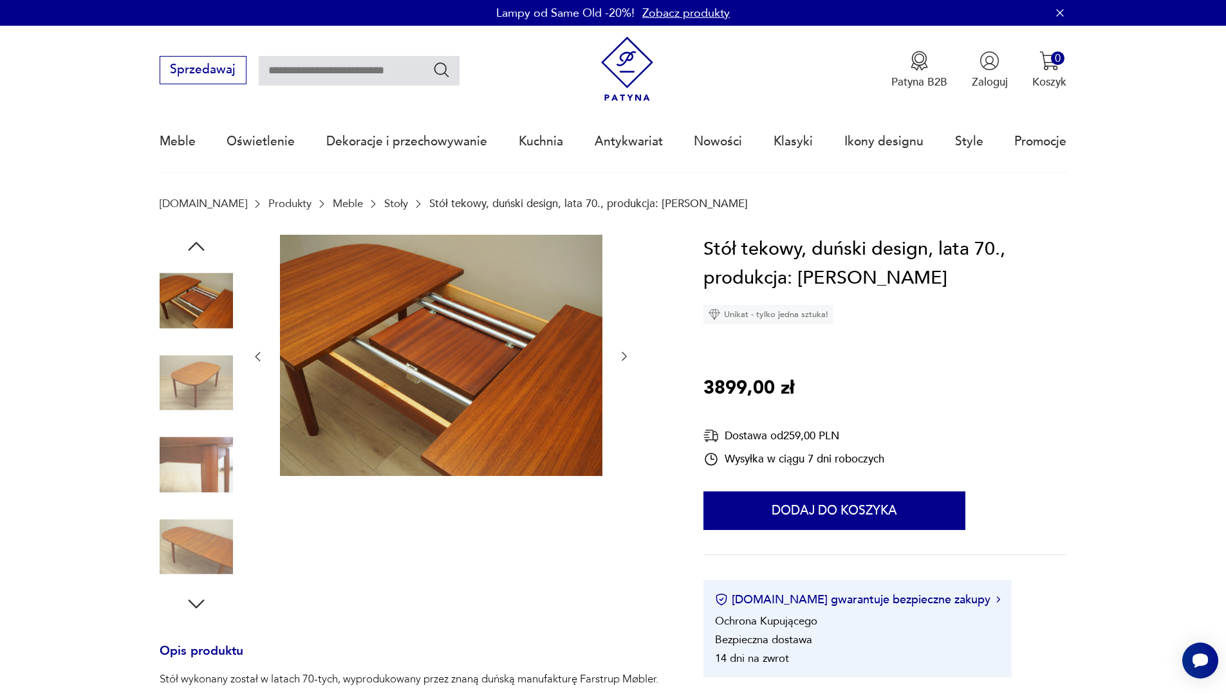
click at [207, 386] on img at bounding box center [196, 382] width 73 height 73
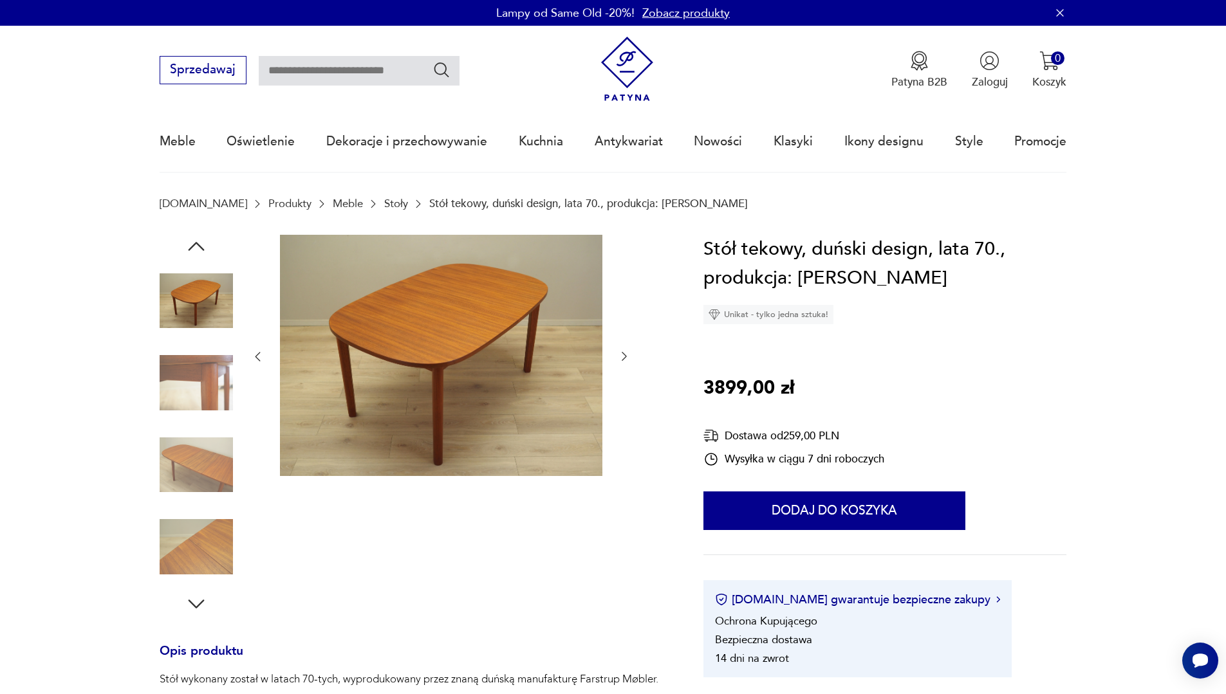
click at [595, 640] on div "Opis produktu Stół wykonany został w latach 70-tych, wyprodukowany przez znaną …" at bounding box center [413, 693] width 507 height 916
click at [194, 364] on img at bounding box center [196, 382] width 73 height 73
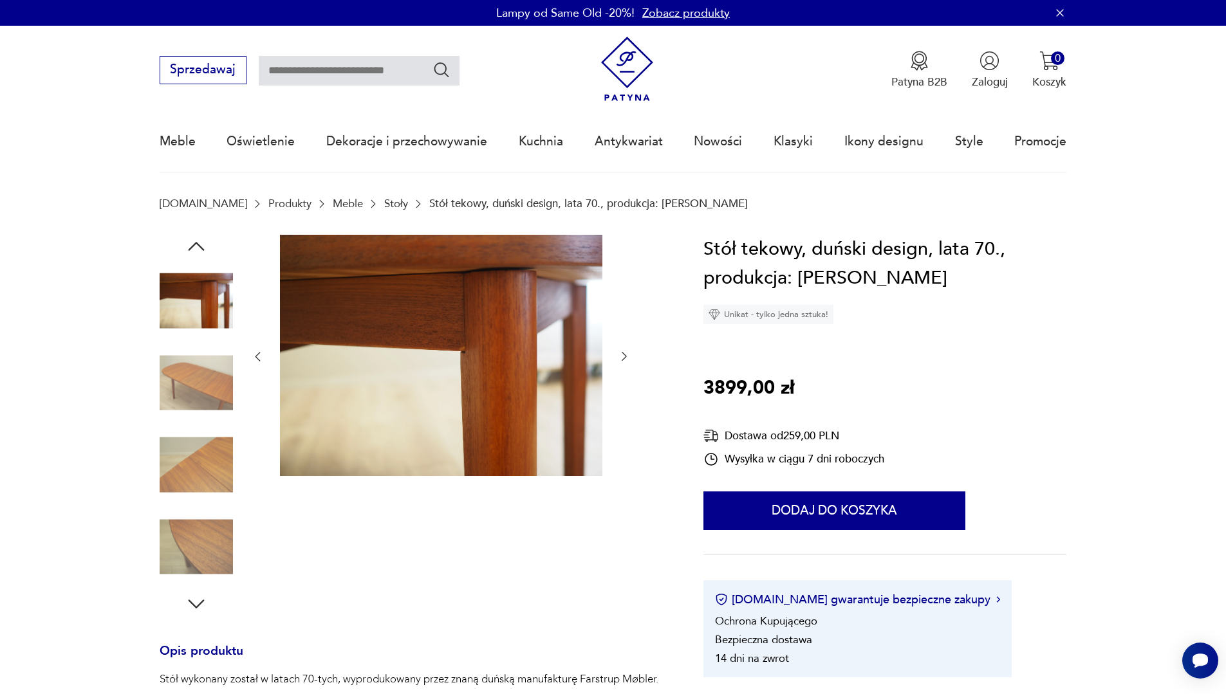
click at [211, 352] on img at bounding box center [196, 382] width 73 height 73
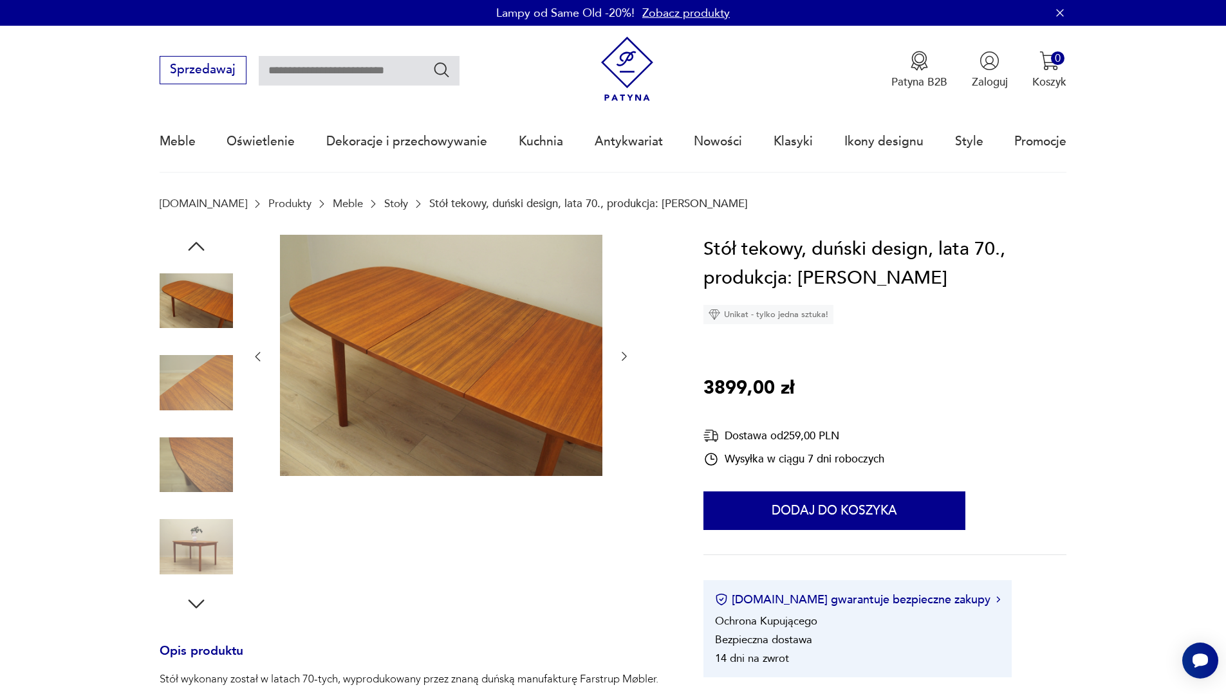
click at [187, 237] on icon "button" at bounding box center [196, 246] width 23 height 23
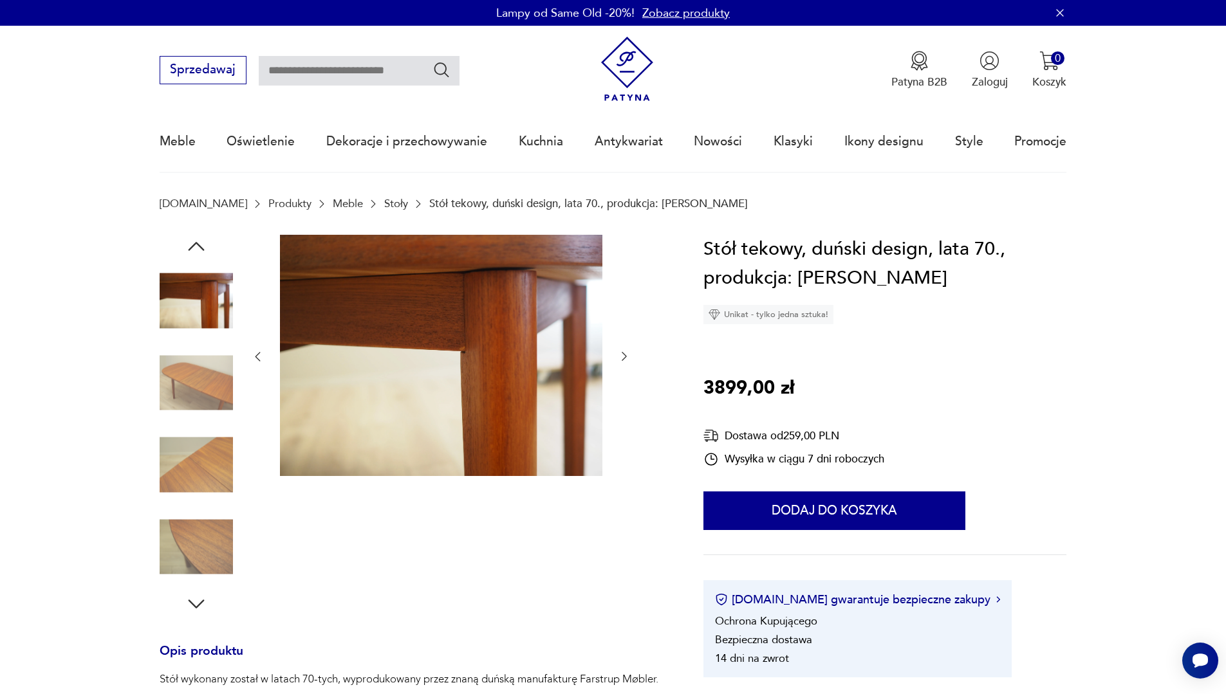
click at [187, 237] on icon "button" at bounding box center [196, 246] width 23 height 23
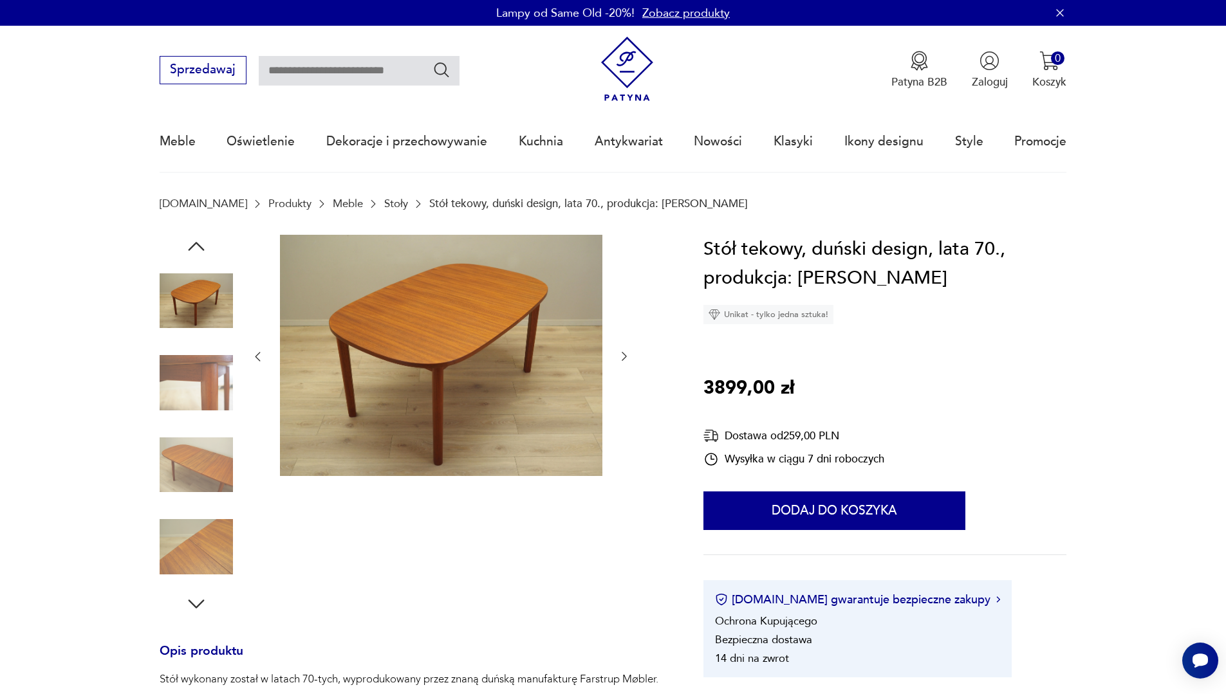
click at [189, 237] on icon "button" at bounding box center [196, 246] width 23 height 23
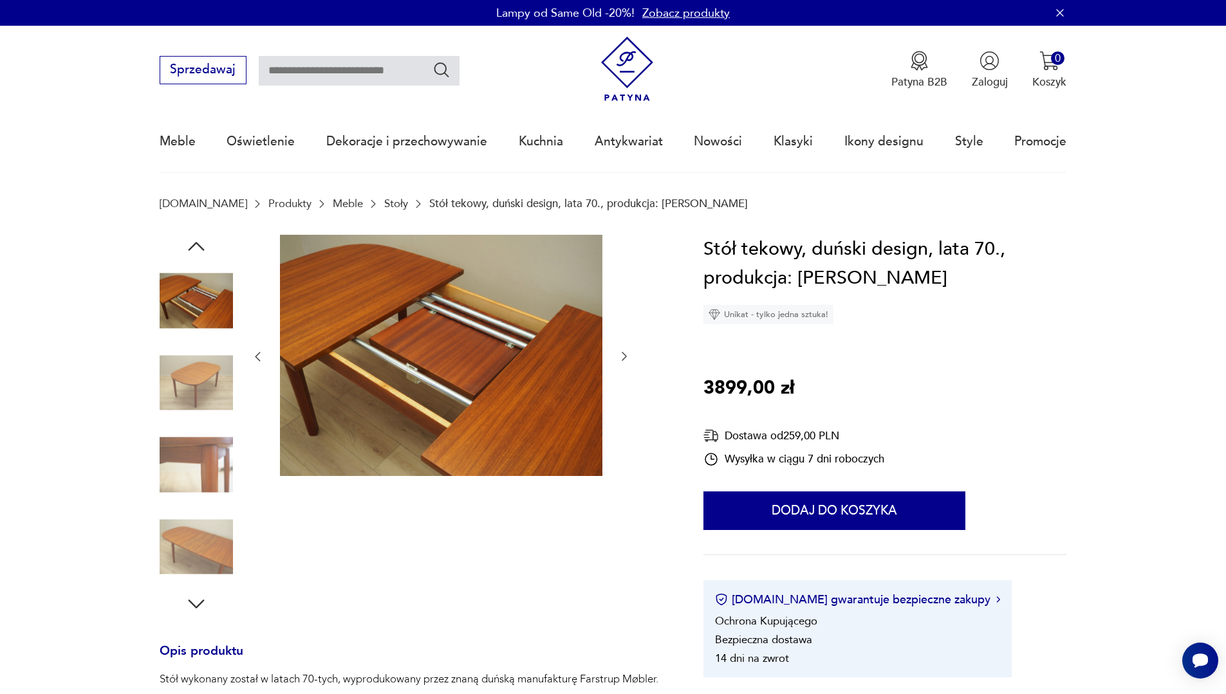
click at [185, 382] on img at bounding box center [196, 382] width 73 height 73
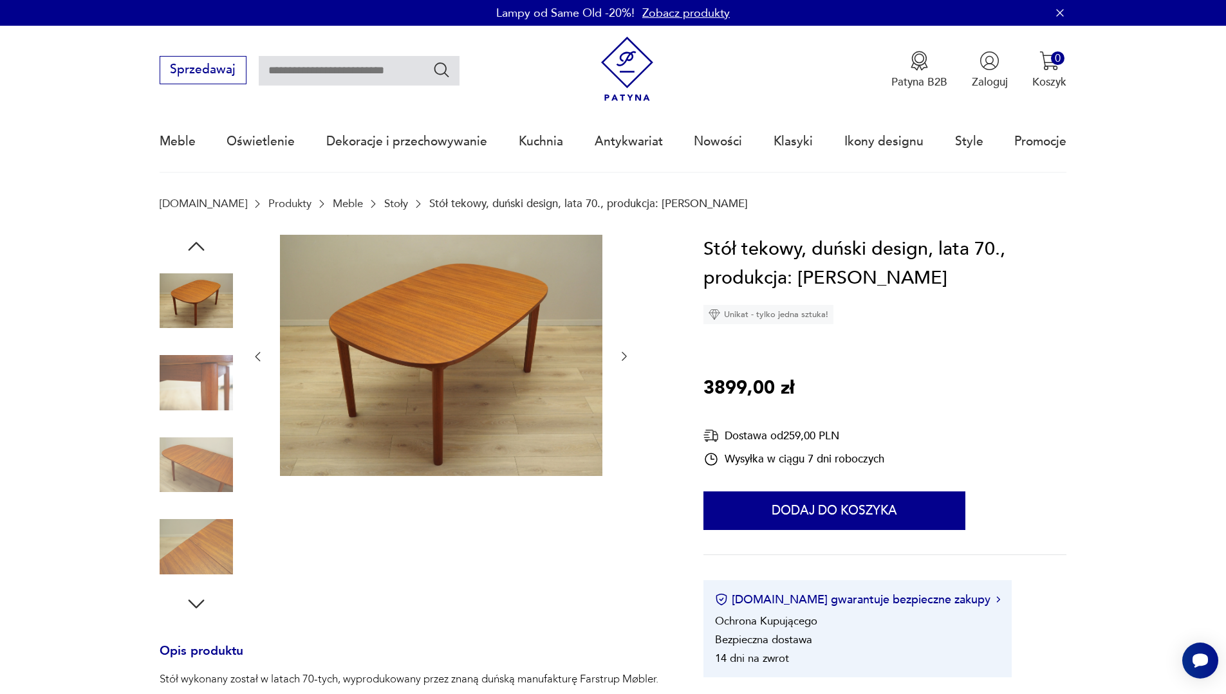
drag, startPoint x: 441, startPoint y: 332, endPoint x: 535, endPoint y: 651, distance: 332.2
click at [535, 651] on h3 "Opis produktu" at bounding box center [413, 660] width 507 height 26
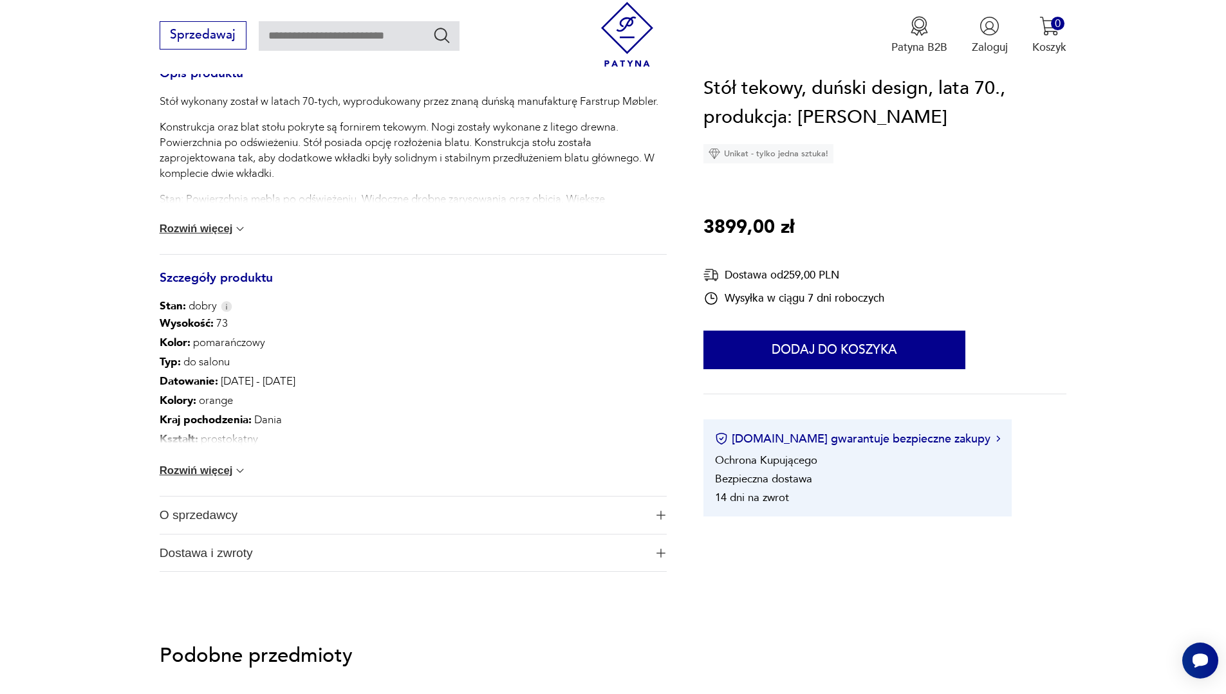
scroll to position [579, 0]
click at [219, 463] on button "Rozwiń więcej" at bounding box center [204, 469] width 88 height 13
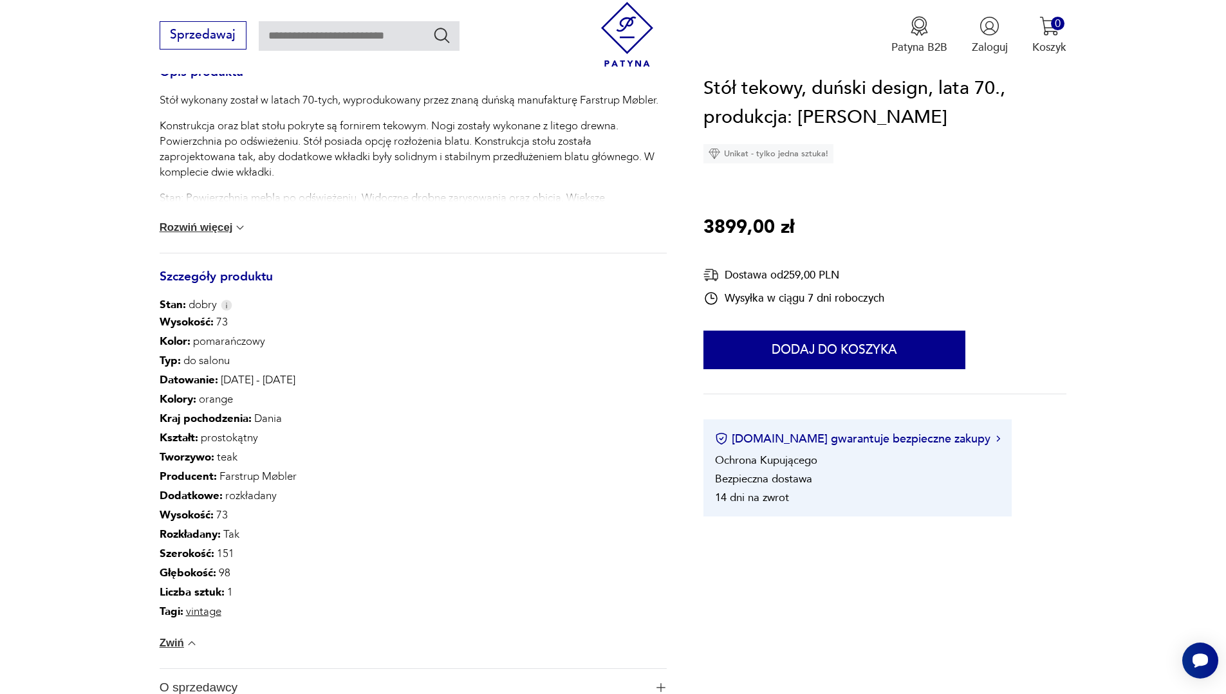
click at [475, 496] on div "Wysokość : 73 Kolor: pomarańczowy Typ : do salonu Datowanie : 1970 - 1979 Kolor…" at bounding box center [413, 491] width 507 height 356
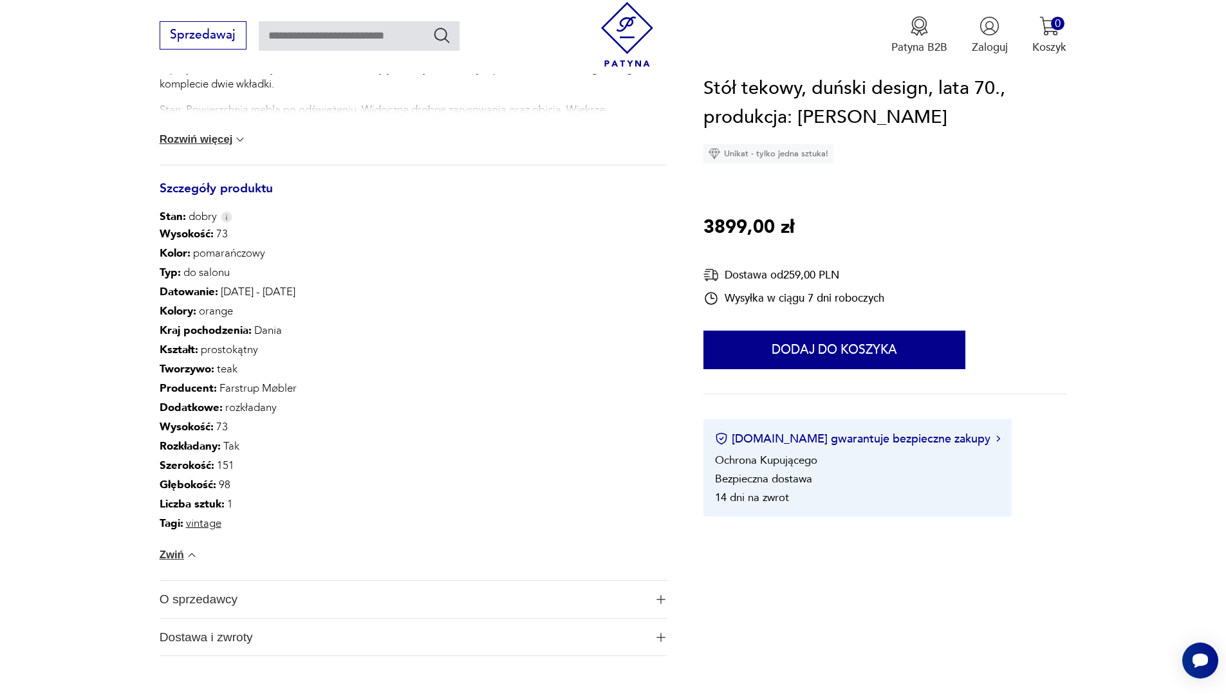
scroll to position [0, 0]
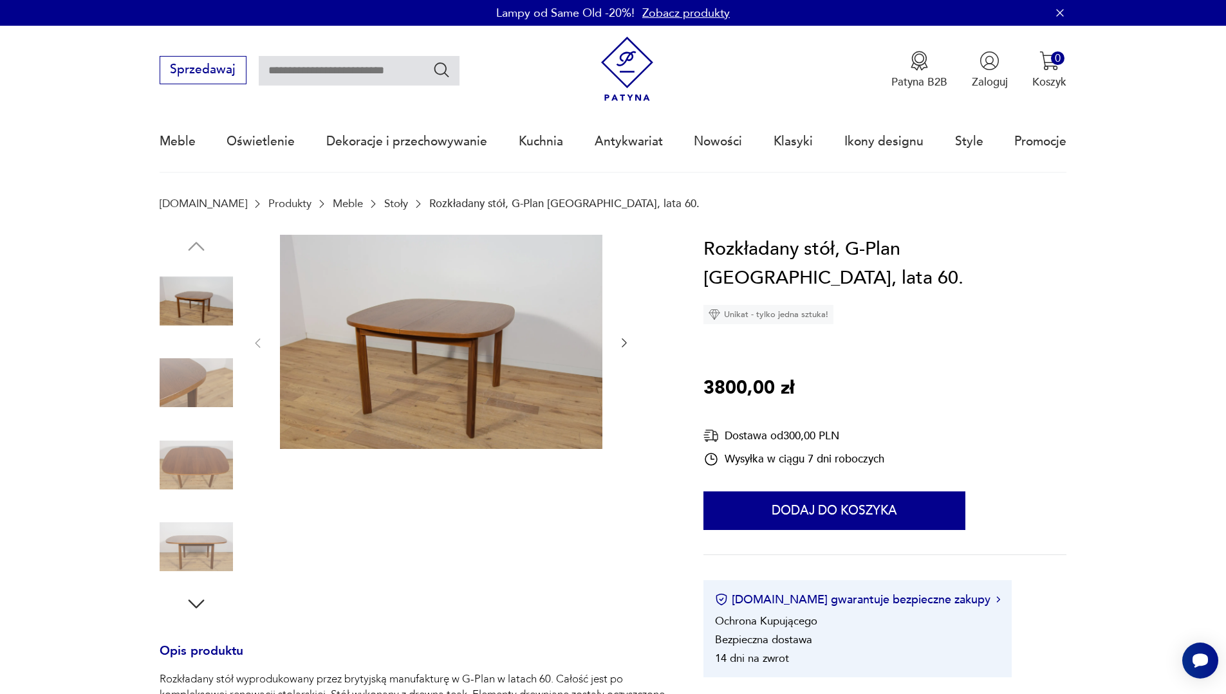
click at [1024, 362] on div "Rozkładany stół, G-Plan Wielka Brytania, lata 60. Unikat - tylko jedna sztuka! …" at bounding box center [884, 456] width 363 height 443
click at [184, 381] on img at bounding box center [196, 382] width 73 height 73
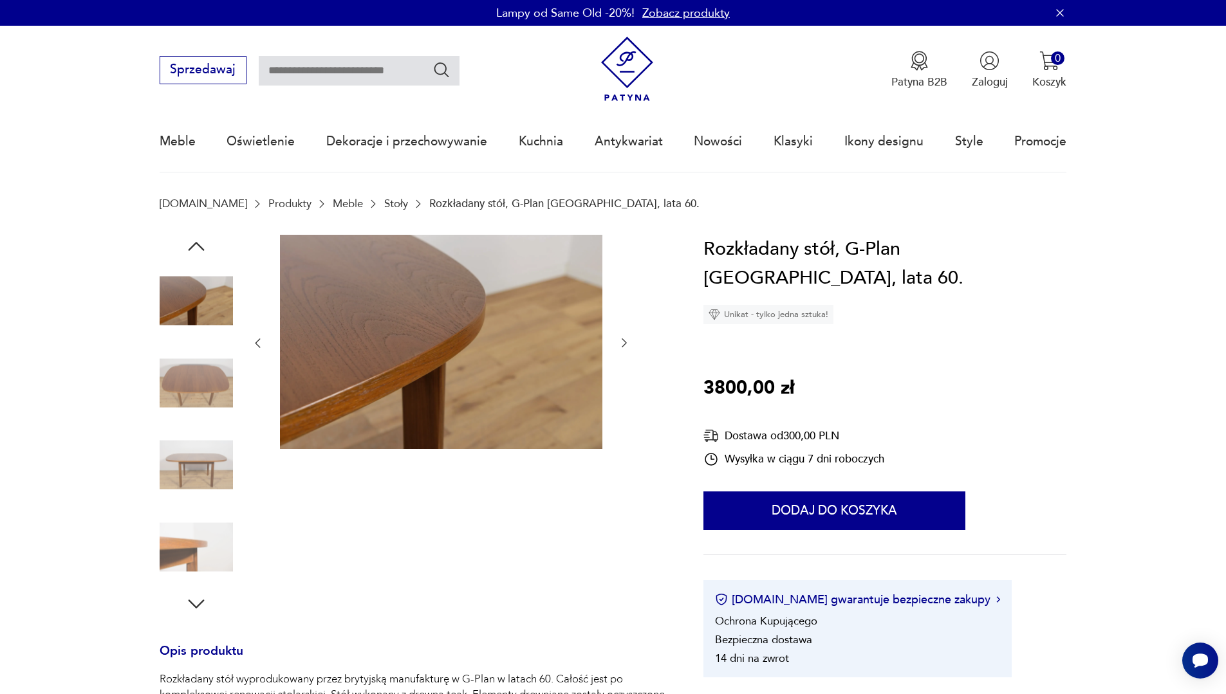
click at [208, 379] on img at bounding box center [196, 382] width 73 height 73
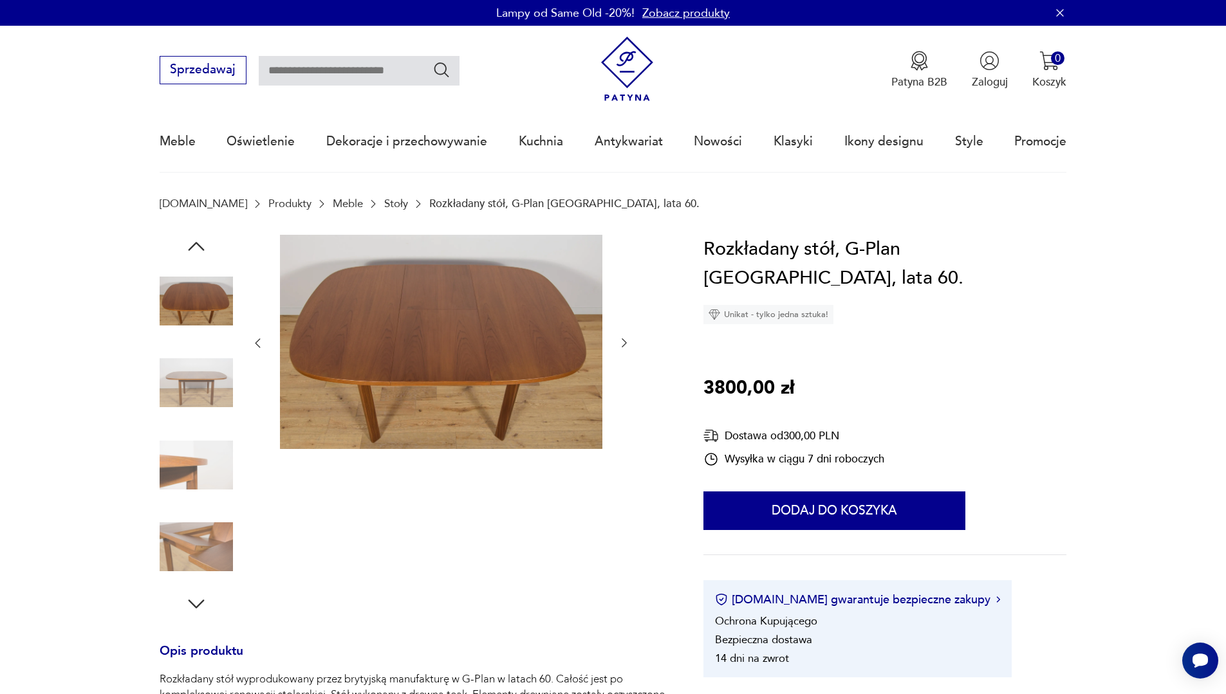
click at [221, 450] on img at bounding box center [196, 465] width 73 height 73
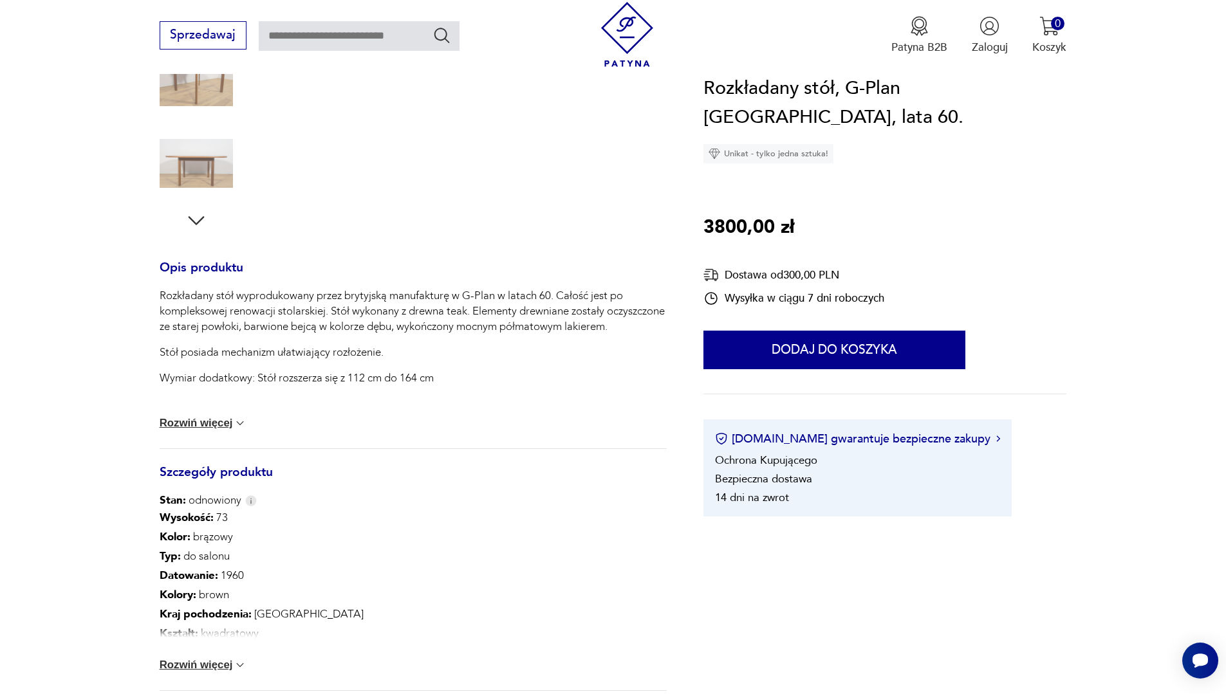
scroll to position [386, 0]
click at [259, 558] on p "Typ : do salonu" at bounding box center [262, 553] width 204 height 19
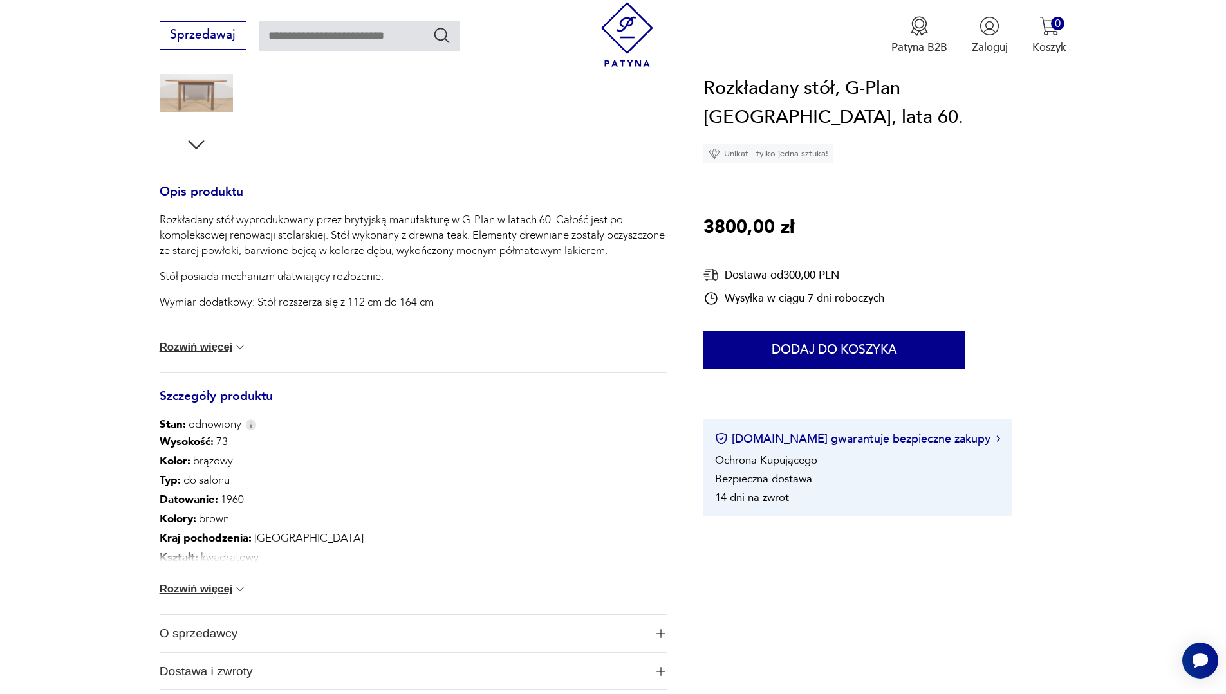
scroll to position [515, 0]
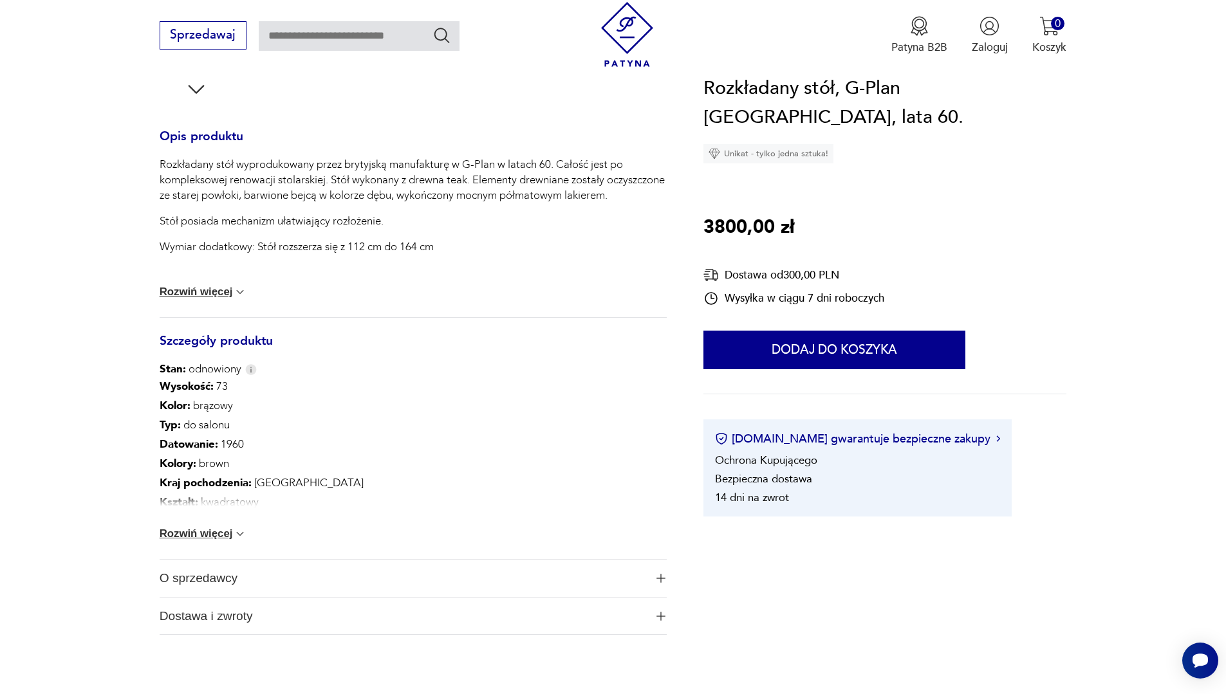
click at [238, 504] on p "Kształt : kwadratowy" at bounding box center [262, 502] width 204 height 19
click at [219, 543] on div "Wysokość : 73 Kolor: brązowy Typ : do salonu Datowanie : 1960 Kolory : brown Kr…" at bounding box center [413, 468] width 507 height 182
click at [219, 528] on button "Rozwiń więcej" at bounding box center [204, 534] width 88 height 13
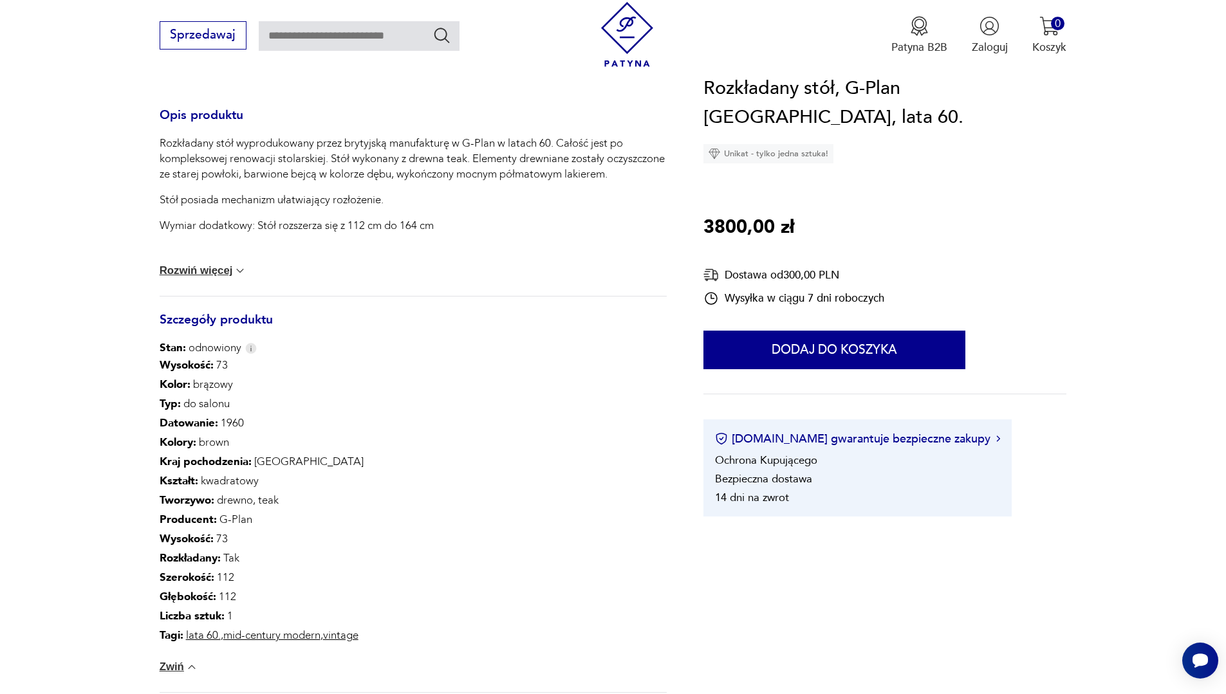
scroll to position [579, 0]
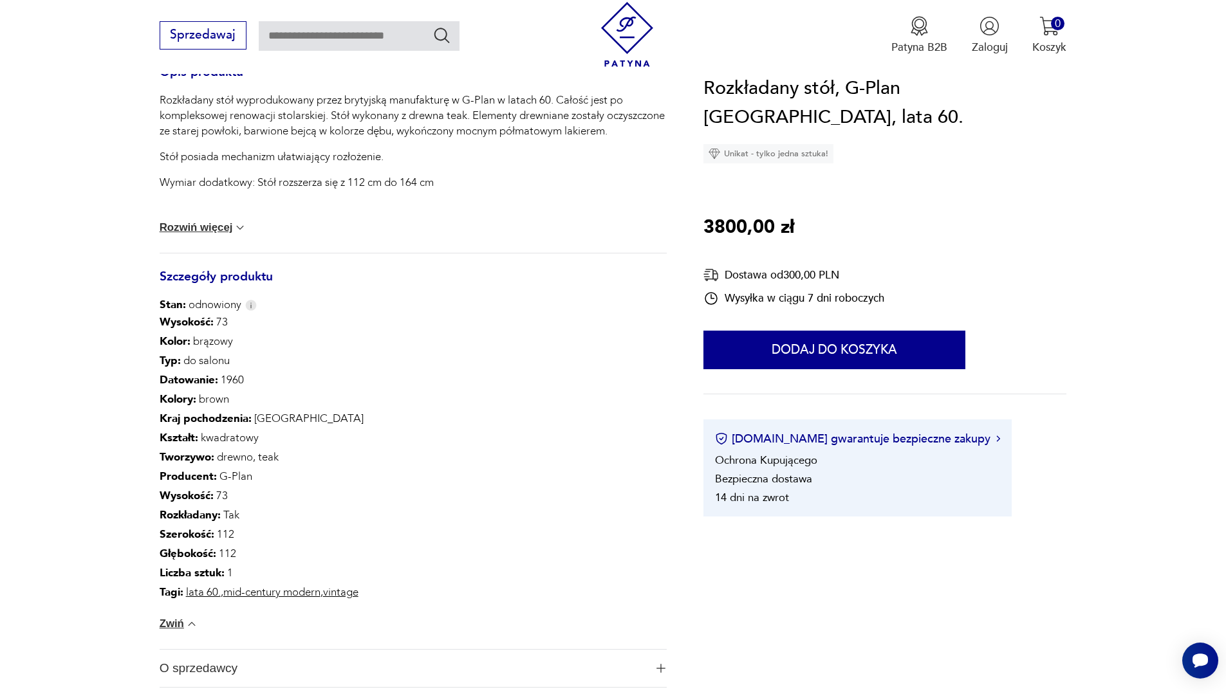
click at [333, 472] on p "Producent : G-Plan" at bounding box center [262, 476] width 204 height 19
click at [339, 478] on p "Producent : G-Plan" at bounding box center [262, 476] width 204 height 19
click at [310, 559] on p "Głębokość : 112" at bounding box center [262, 553] width 204 height 19
drag, startPoint x: 183, startPoint y: 532, endPoint x: 456, endPoint y: 491, distance: 276.0
click at [183, 533] on b "Szerokość :" at bounding box center [187, 534] width 55 height 15
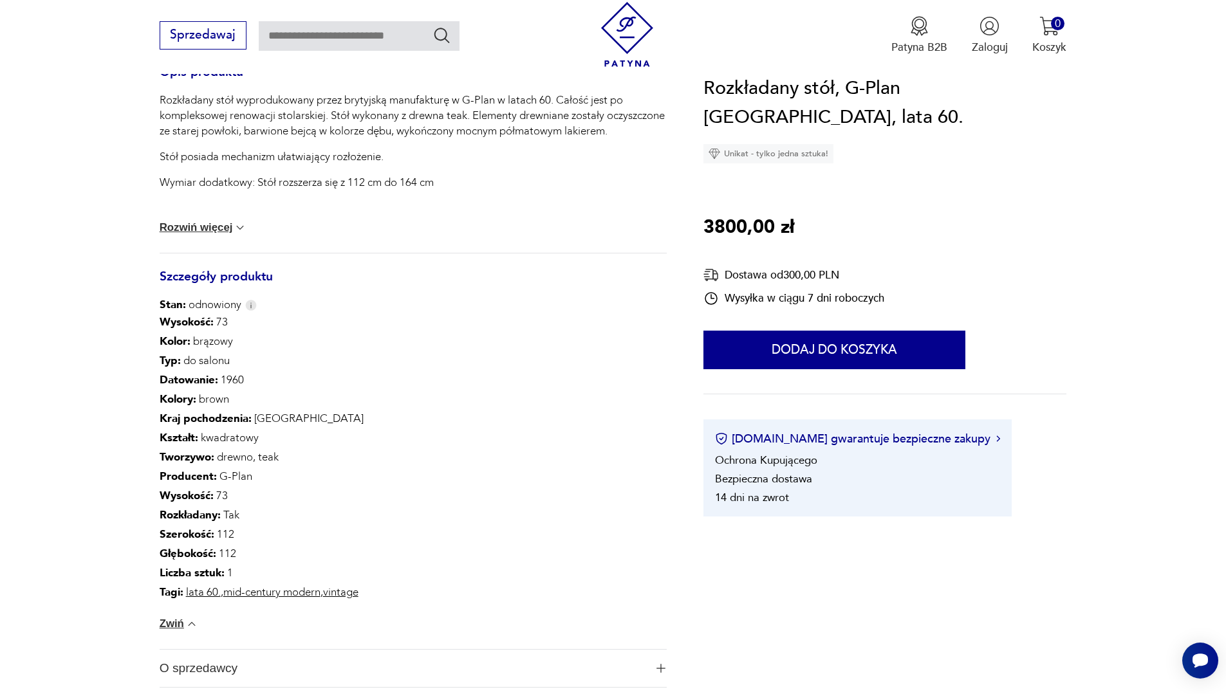
click at [460, 492] on div "Wysokość : 73 Kolor: brązowy Typ : do salonu Datowanie : 1960 Kolory : brown Kr…" at bounding box center [413, 481] width 507 height 337
click at [230, 230] on button "Rozwiń więcej" at bounding box center [204, 227] width 88 height 13
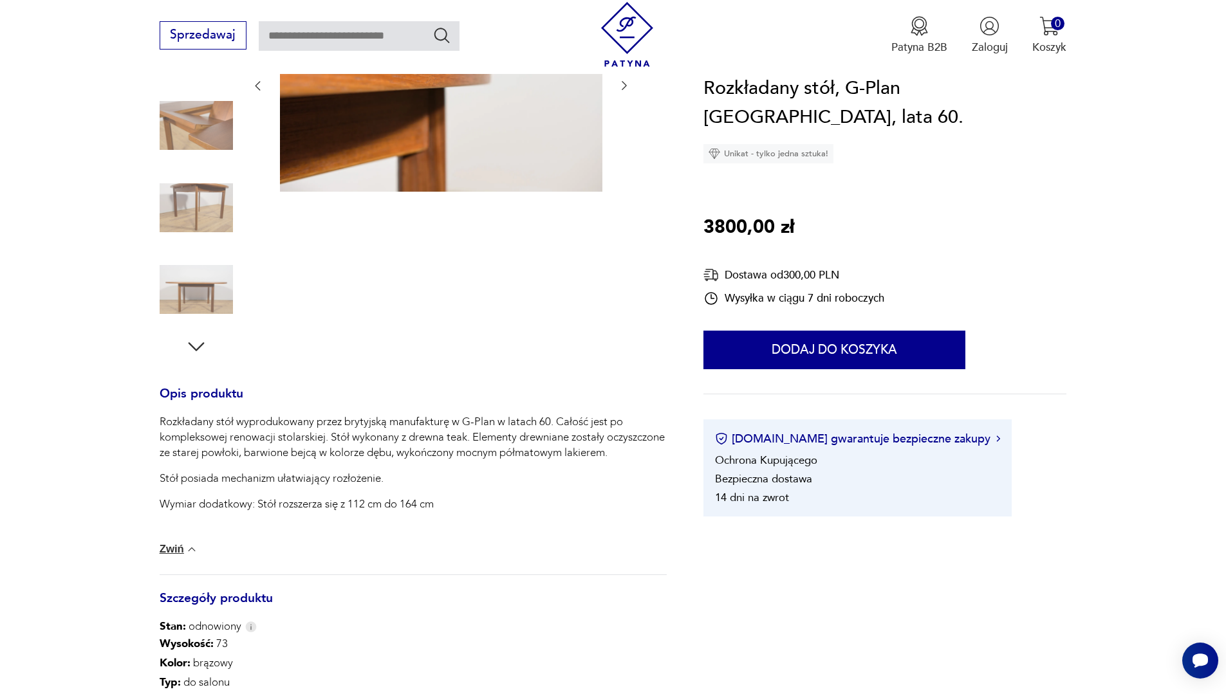
scroll to position [0, 0]
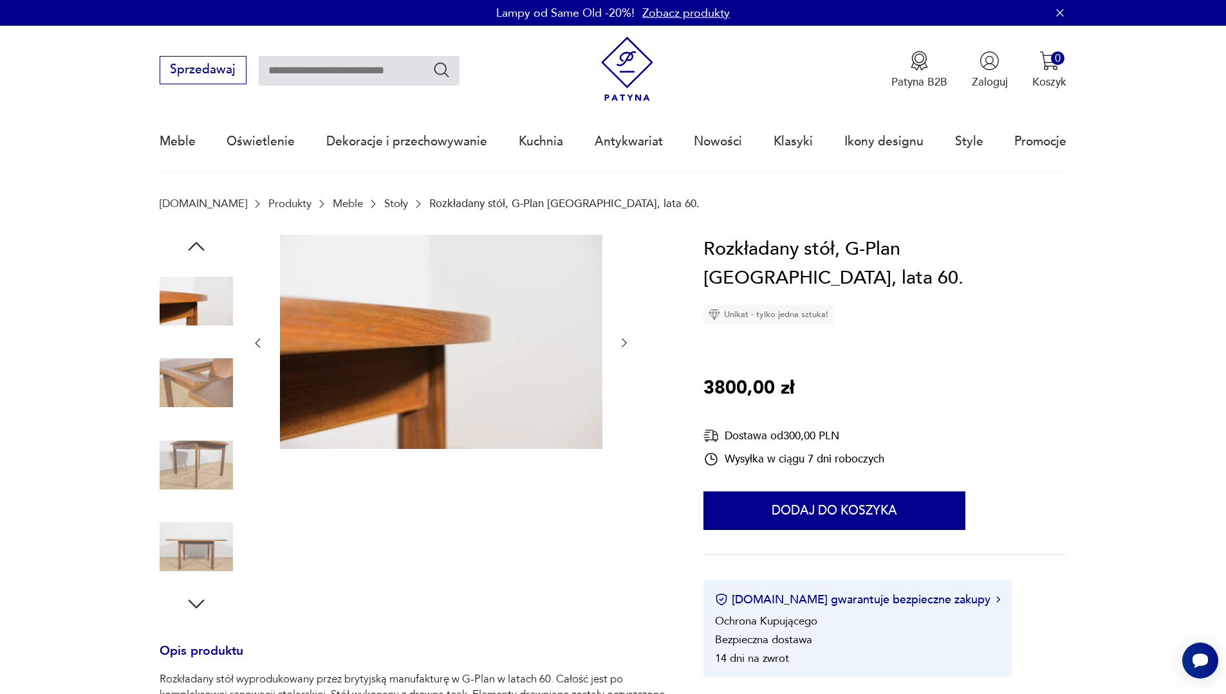
click at [219, 383] on img at bounding box center [196, 382] width 73 height 73
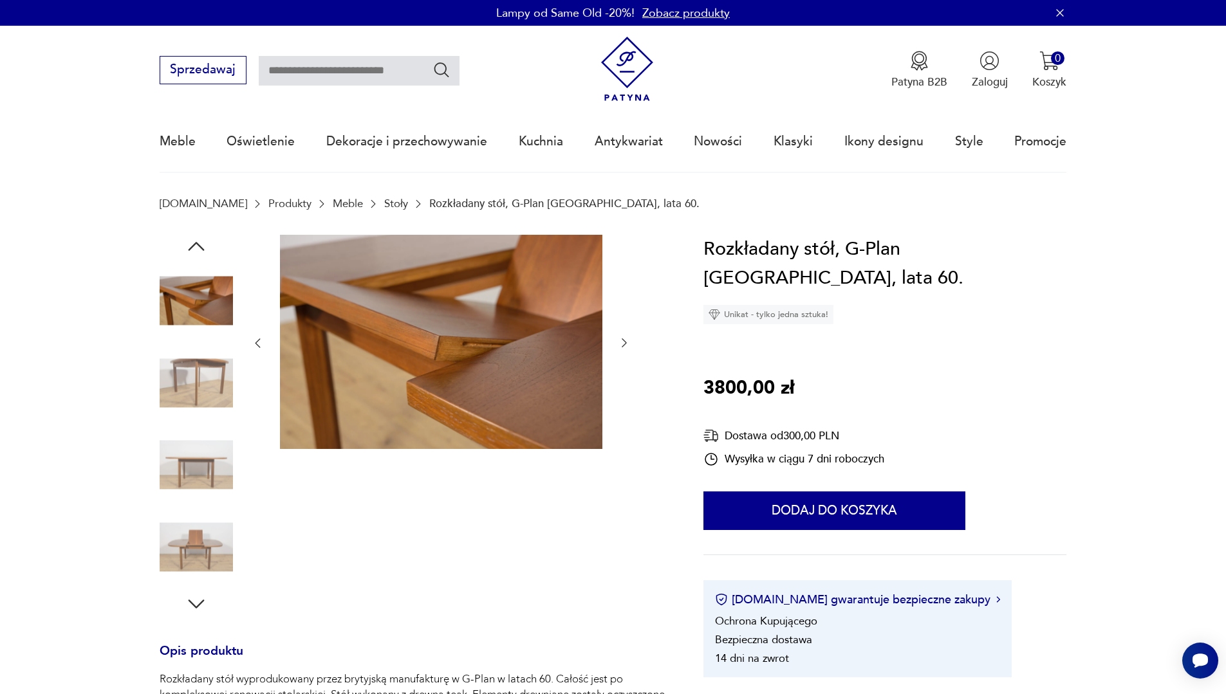
click at [204, 419] on img at bounding box center [196, 382] width 73 height 73
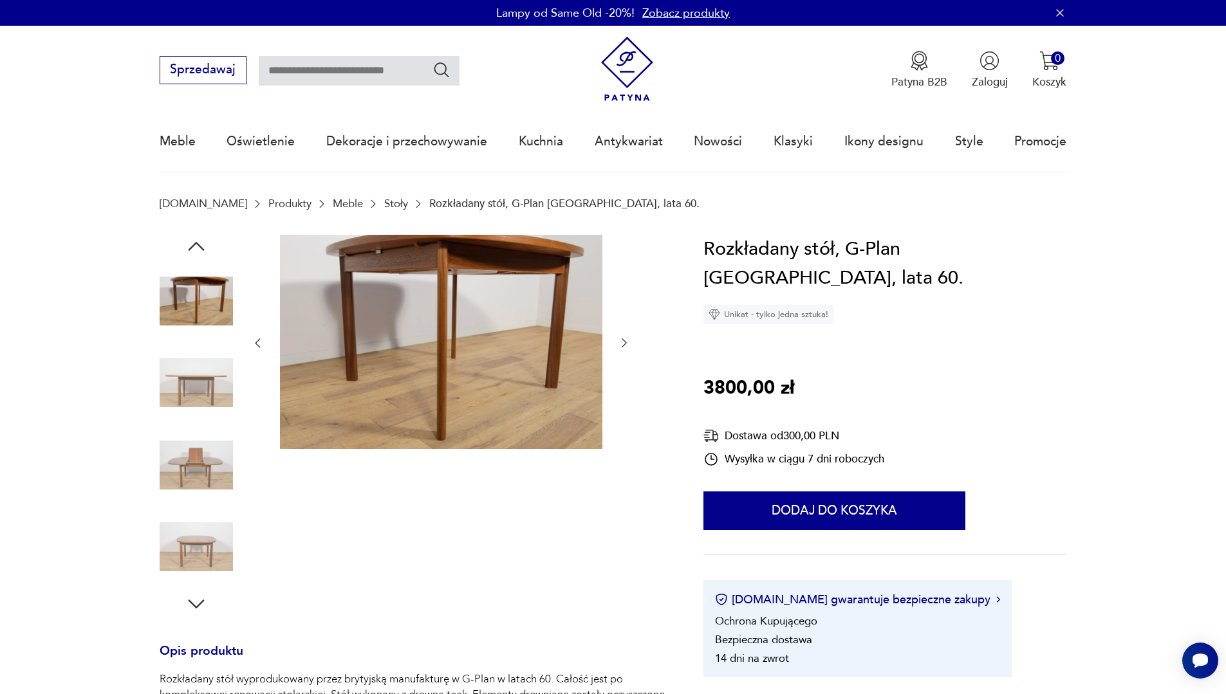
click at [216, 449] on img at bounding box center [196, 465] width 73 height 73
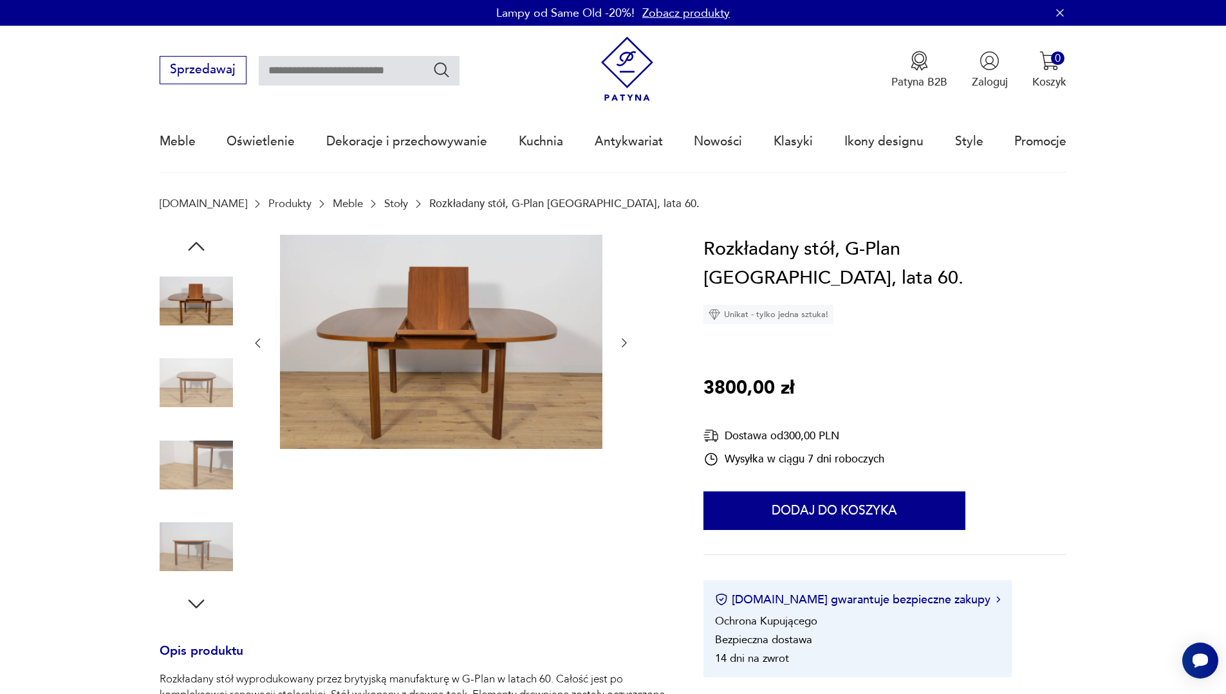
click at [216, 449] on img at bounding box center [196, 465] width 73 height 73
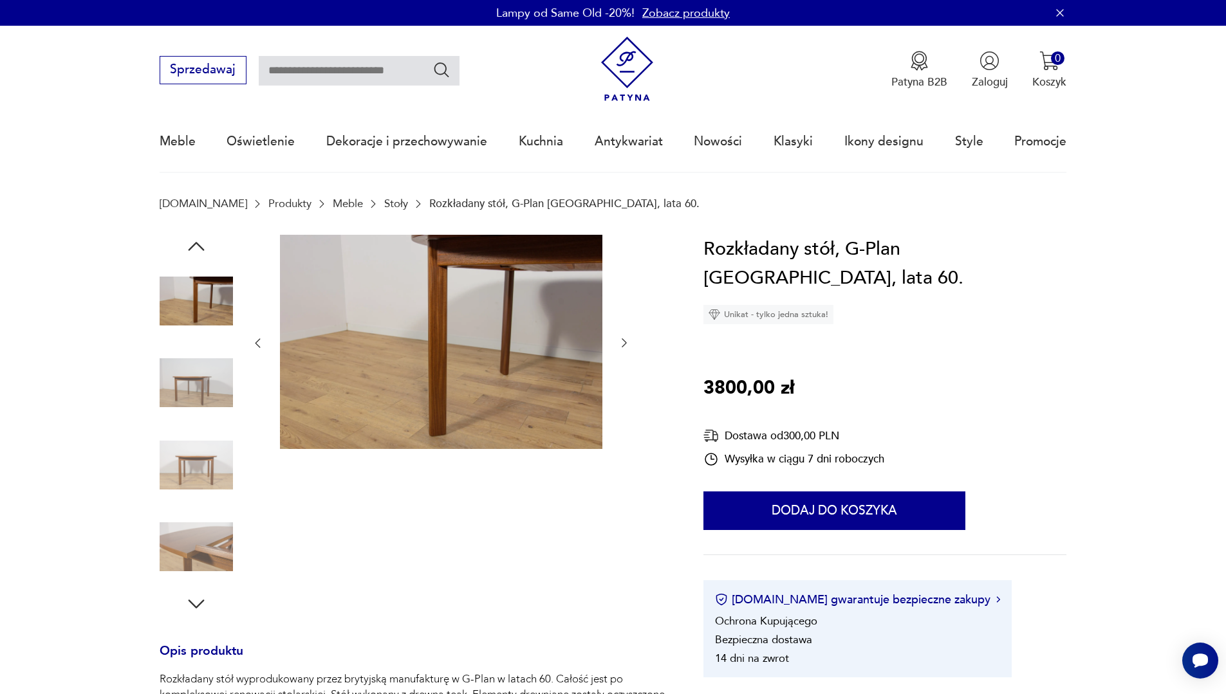
click at [207, 363] on img at bounding box center [196, 382] width 73 height 73
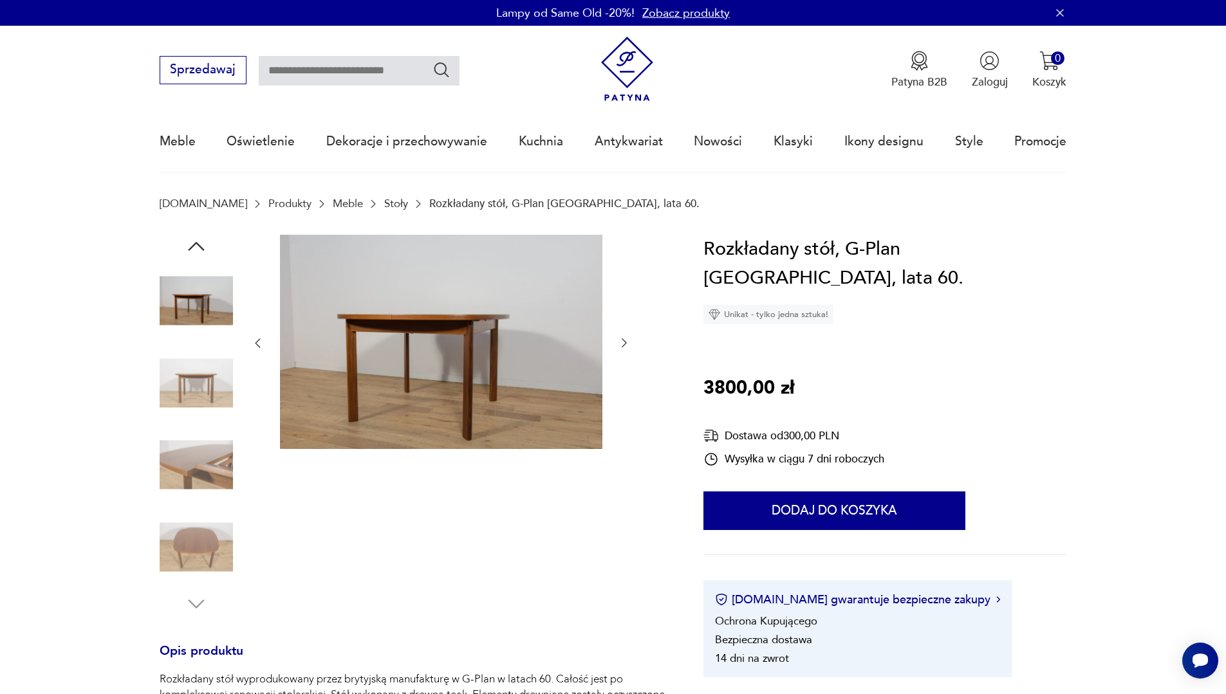
click at [207, 392] on img at bounding box center [196, 382] width 73 height 73
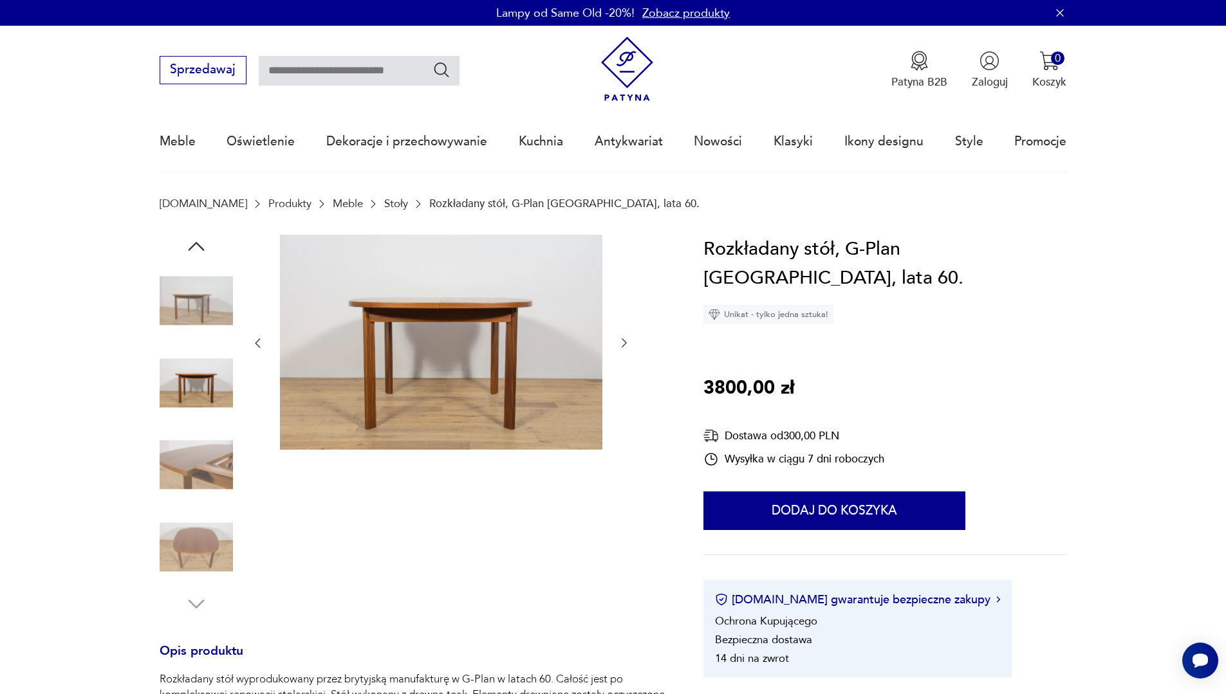
click at [207, 543] on img at bounding box center [196, 546] width 73 height 73
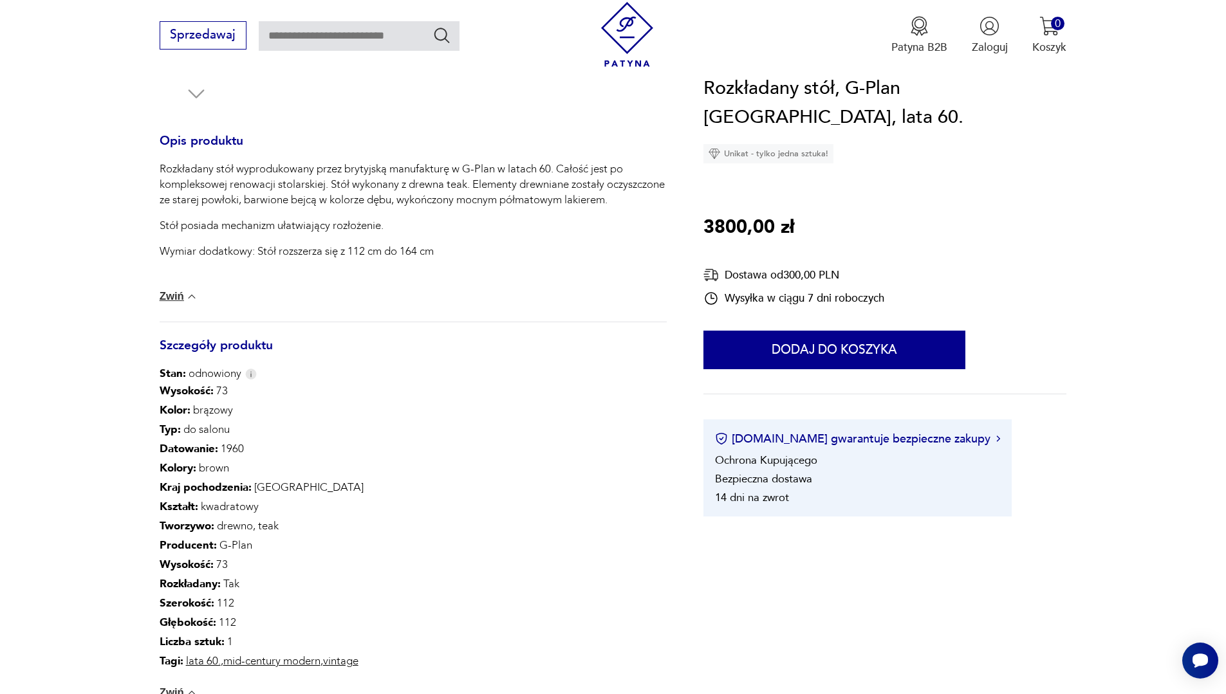
scroll to position [515, 0]
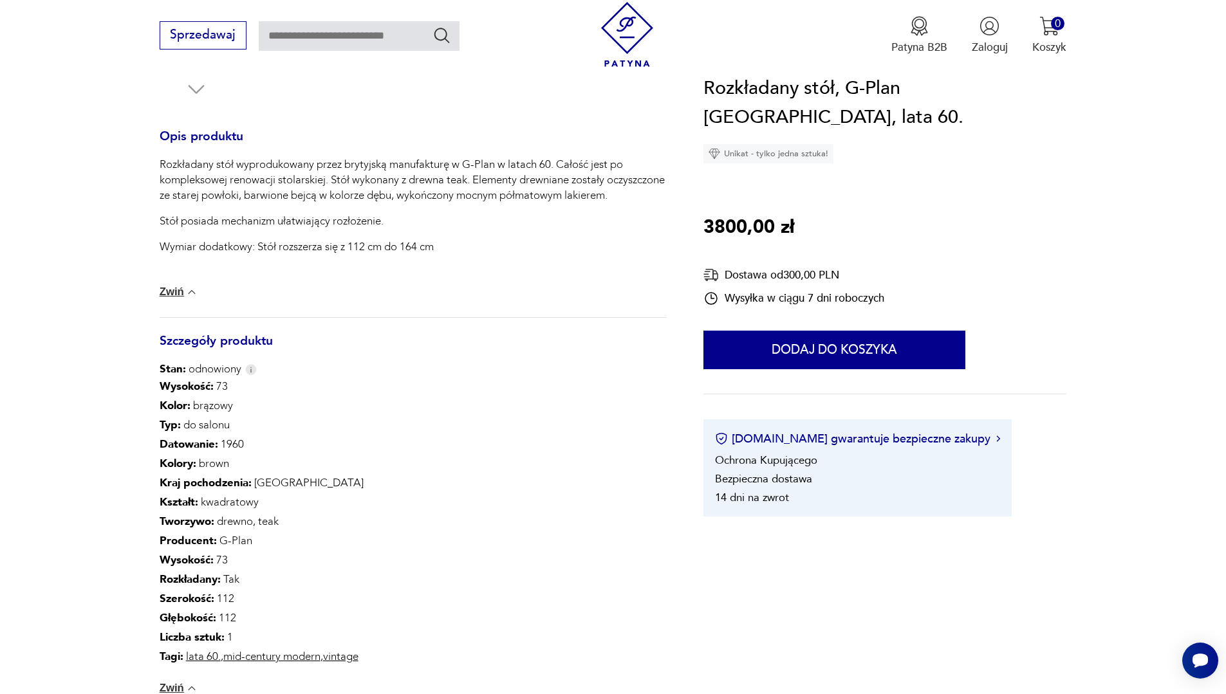
click at [436, 577] on div "Wysokość : 73 Kolor: brązowy Typ : do salonu Datowanie : 1960 Kolory : brown Kr…" at bounding box center [413, 545] width 507 height 337
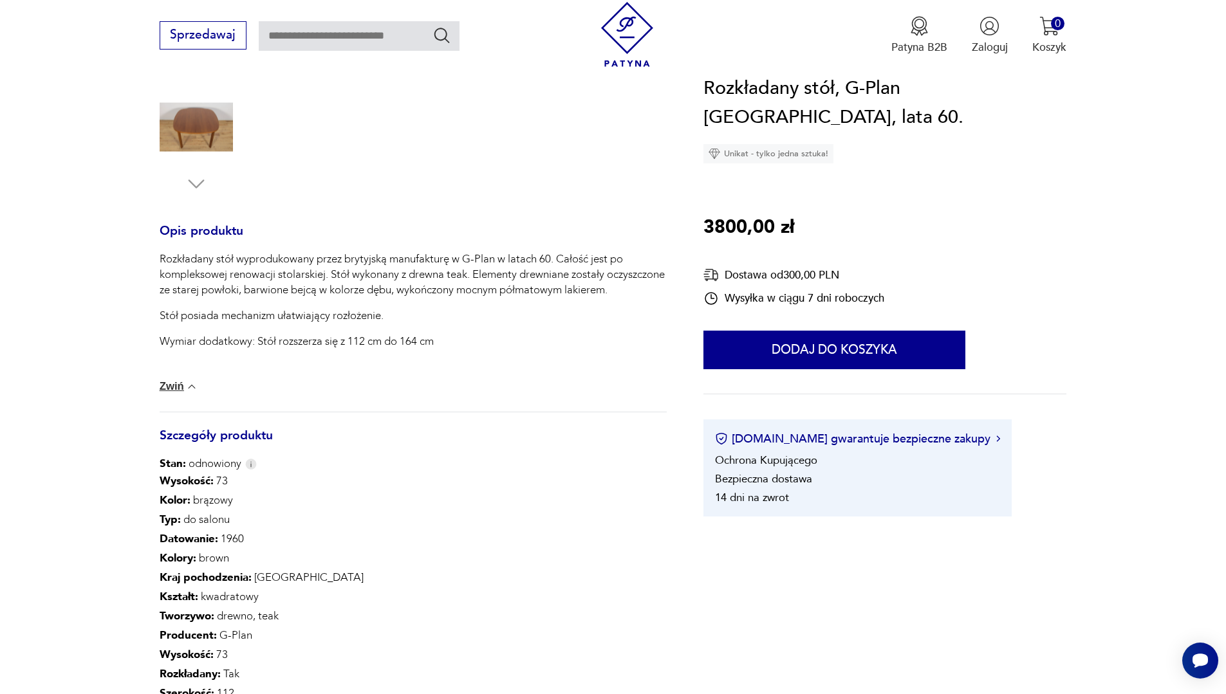
scroll to position [0, 0]
